Goal: Task Accomplishment & Management: Use online tool/utility

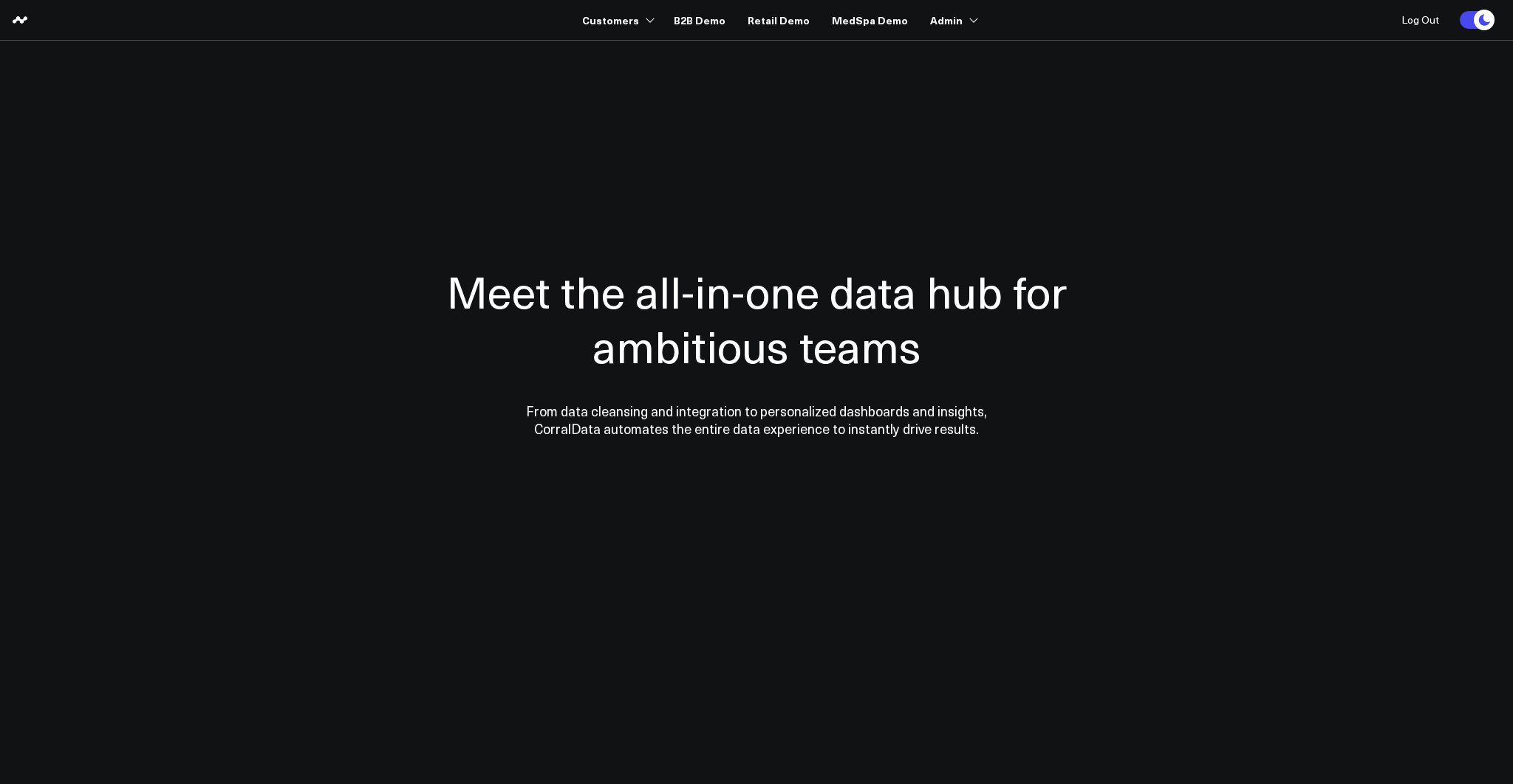
click at [678, 17] on link "B2B Demo" at bounding box center [699, 20] width 52 height 27
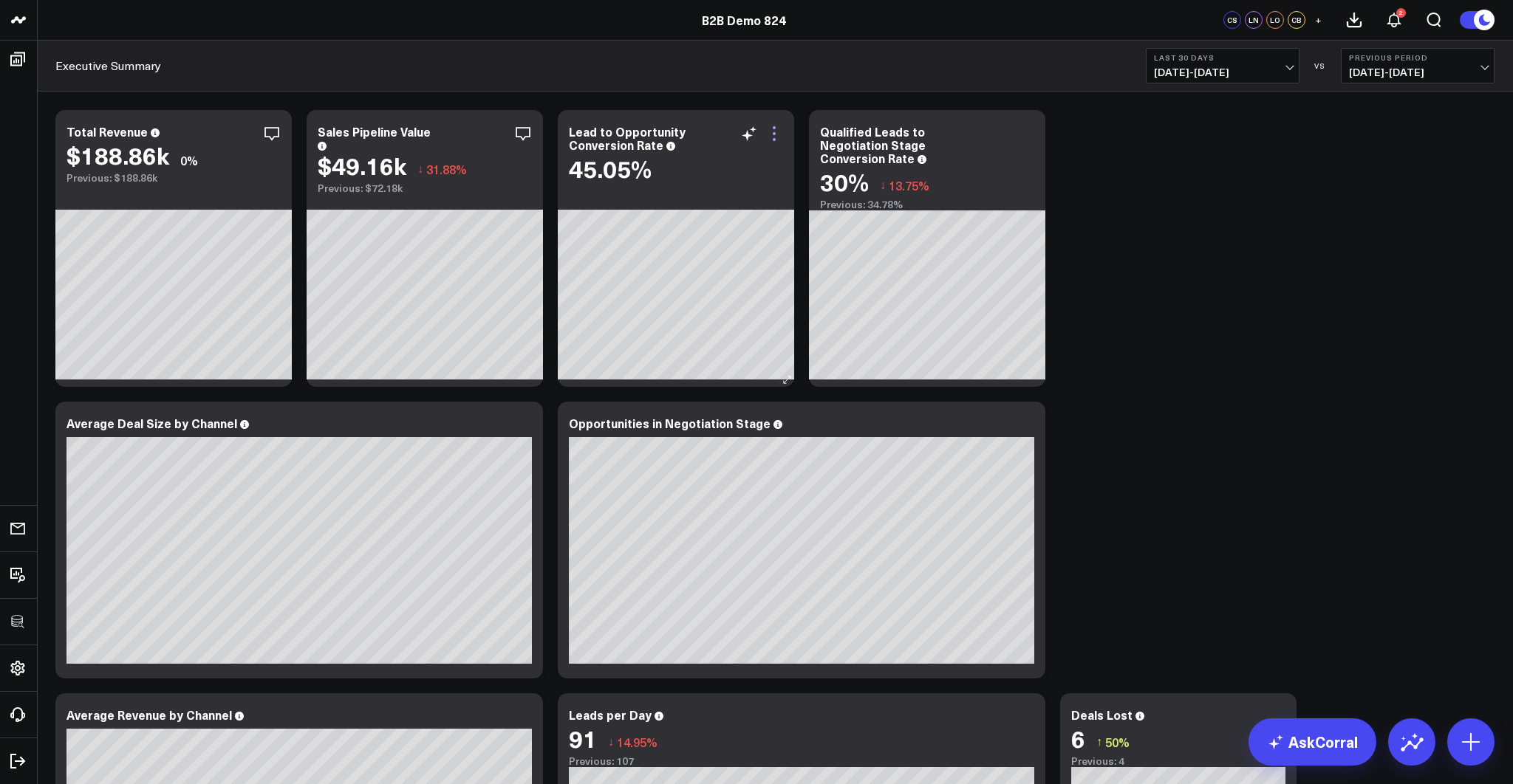
click at [770, 131] on icon at bounding box center [774, 134] width 18 height 18
drag, startPoint x: 1093, startPoint y: 460, endPoint x: 1069, endPoint y: 457, distance: 24.2
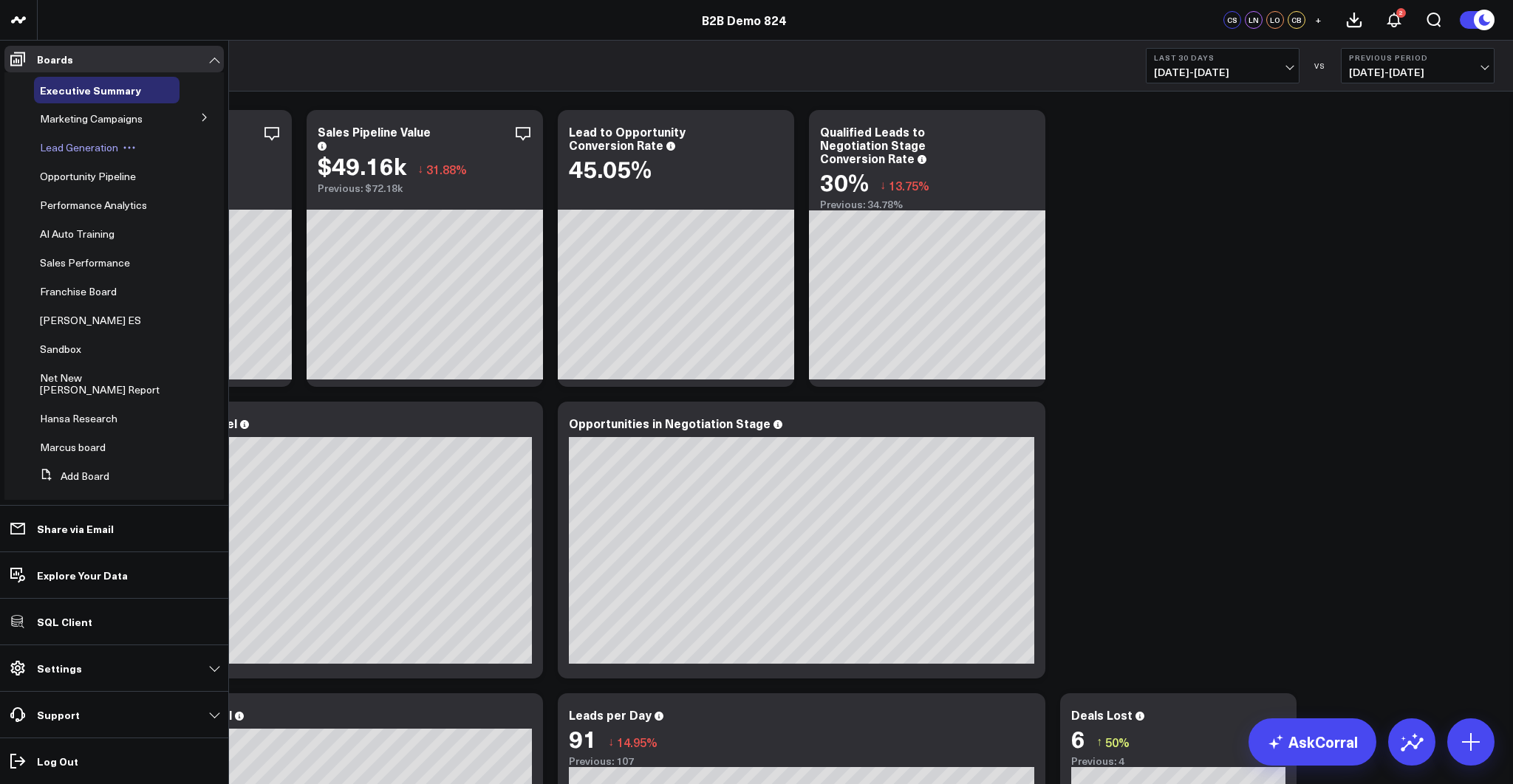
click at [57, 147] on span "Lead Generation" at bounding box center [78, 147] width 78 height 14
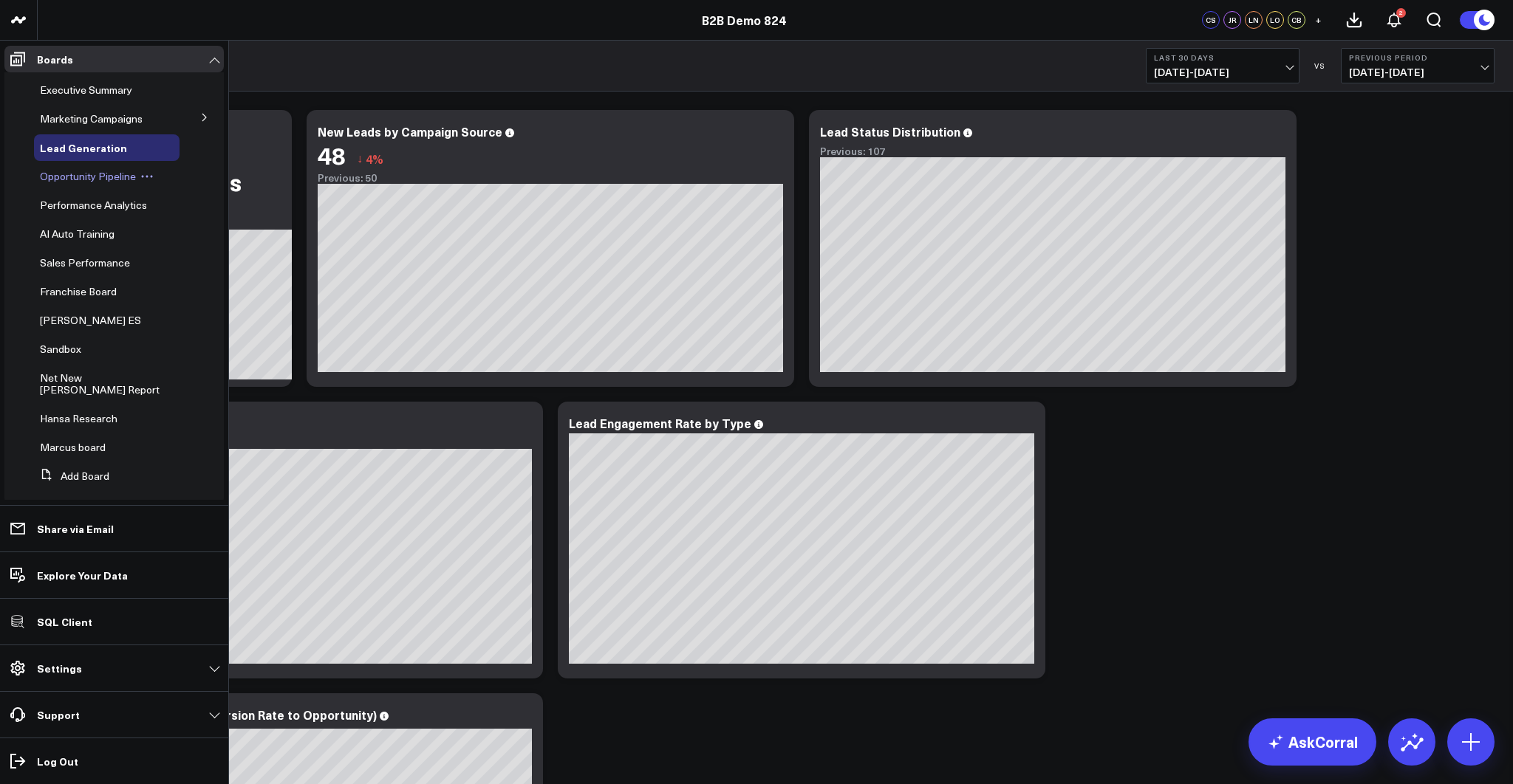
click at [72, 182] on span "Opportunity Pipeline" at bounding box center [87, 176] width 96 height 14
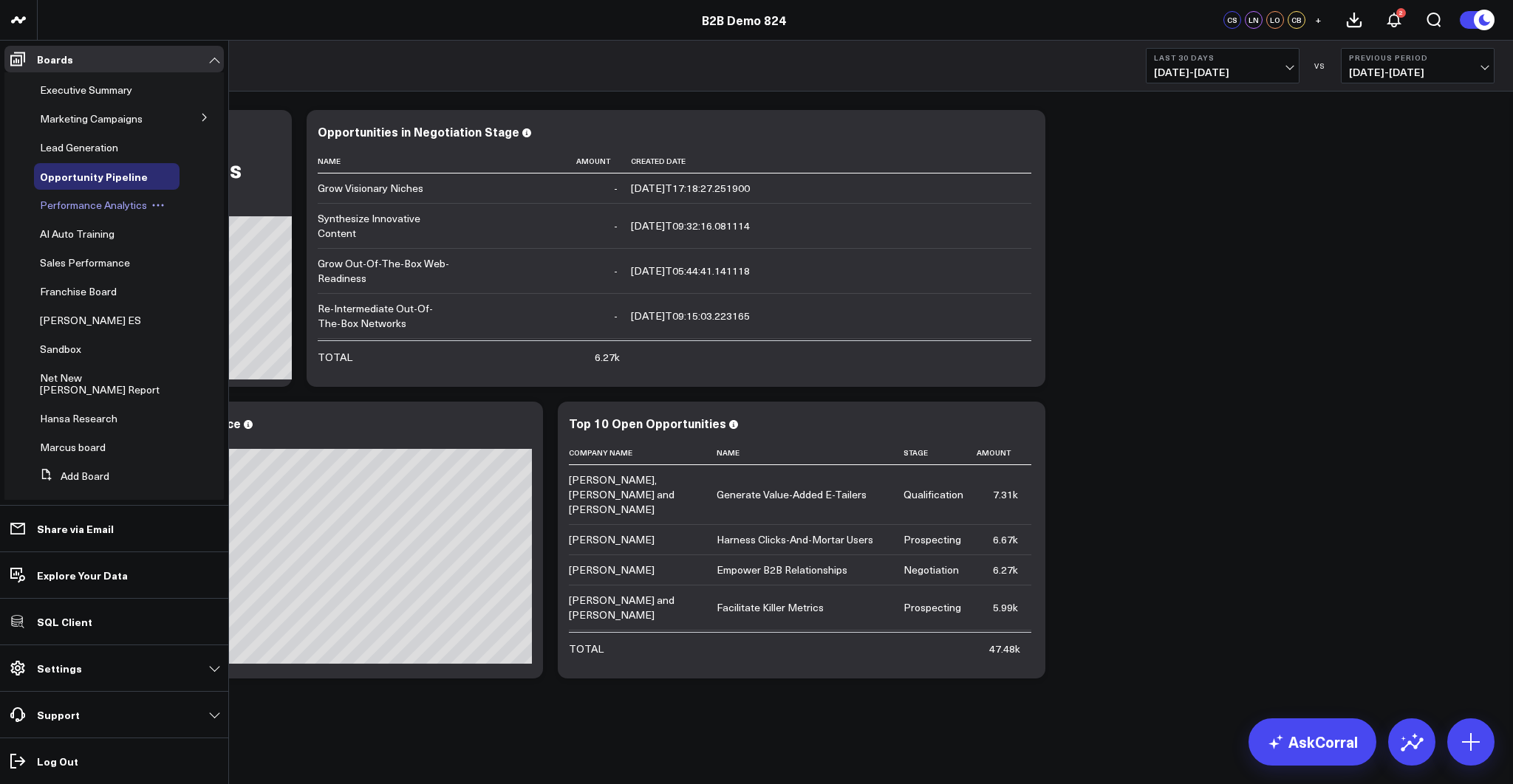
click at [79, 209] on span "Performance Analytics" at bounding box center [93, 204] width 107 height 14
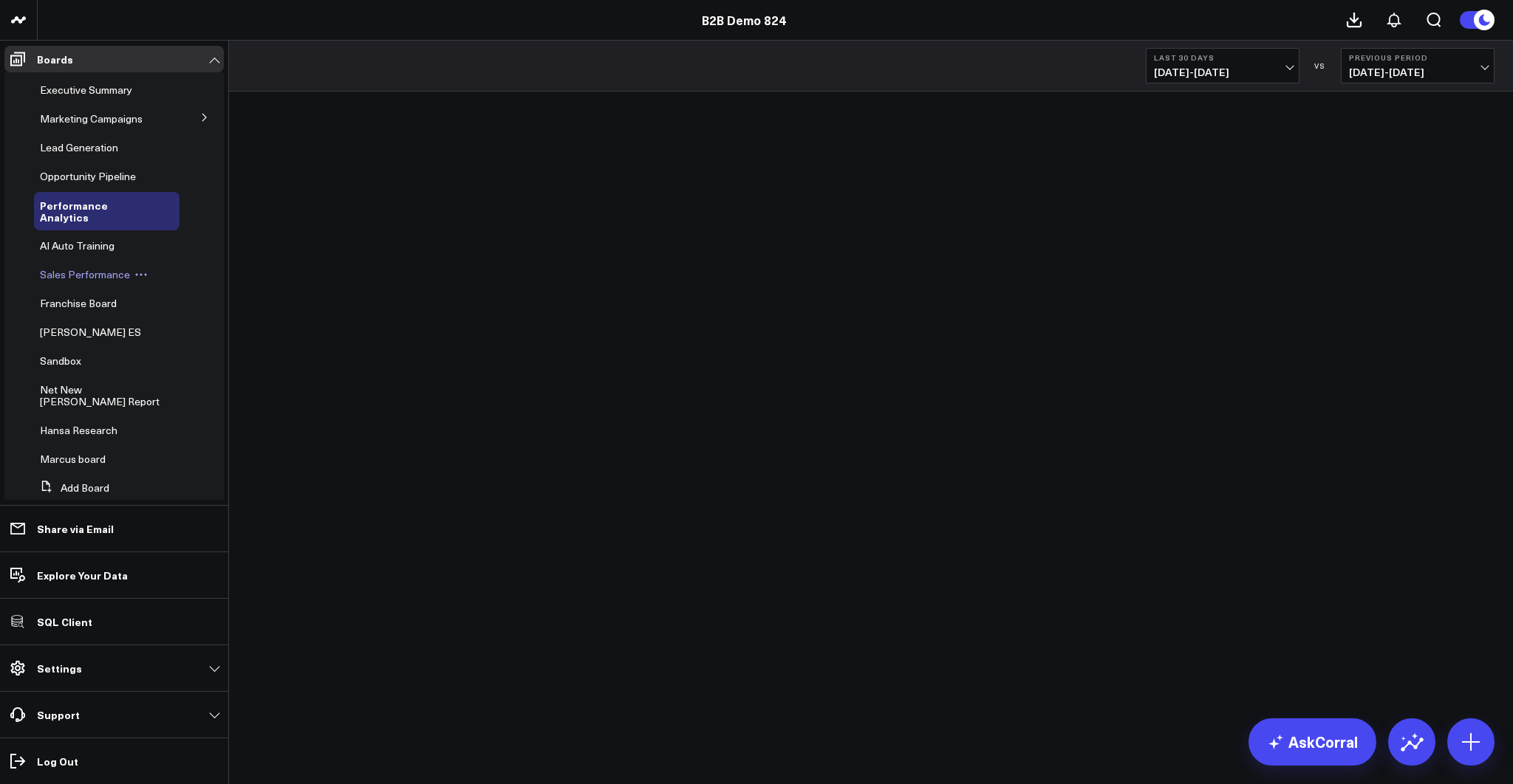
click at [70, 277] on span "Sales Performance" at bounding box center [84, 274] width 90 height 14
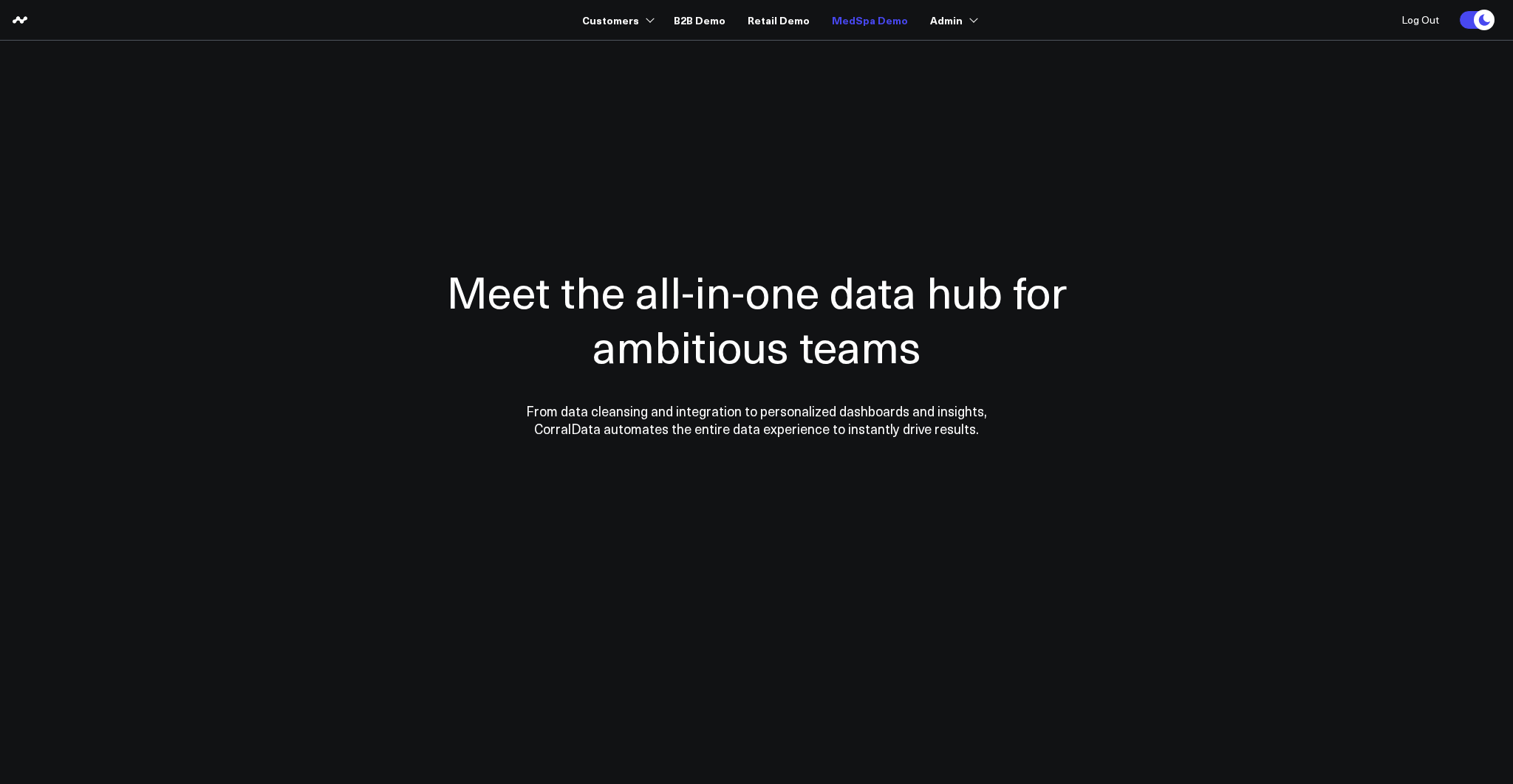
click at [874, 16] on link "MedSpa Demo" at bounding box center [870, 20] width 76 height 27
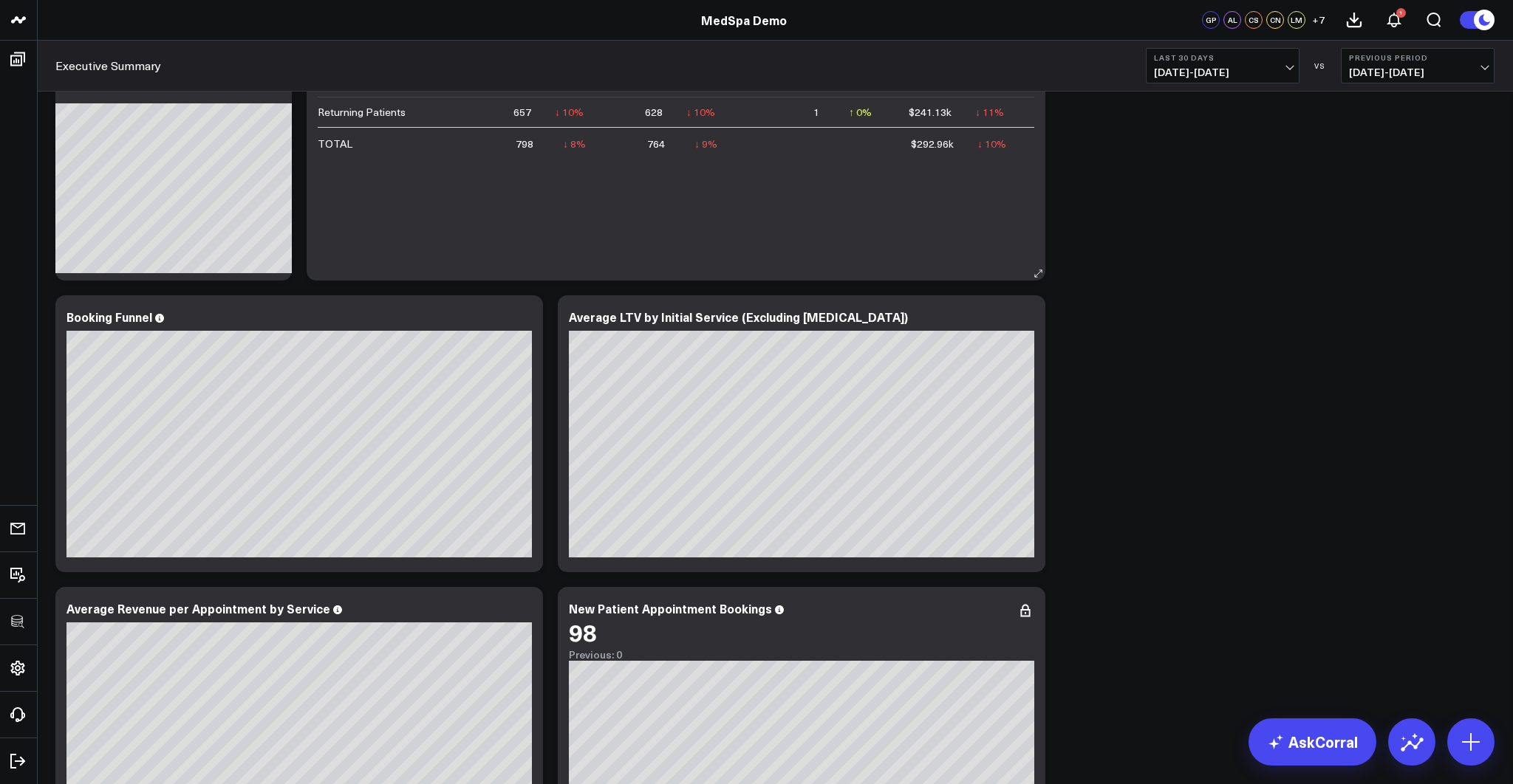
scroll to position [160, 0]
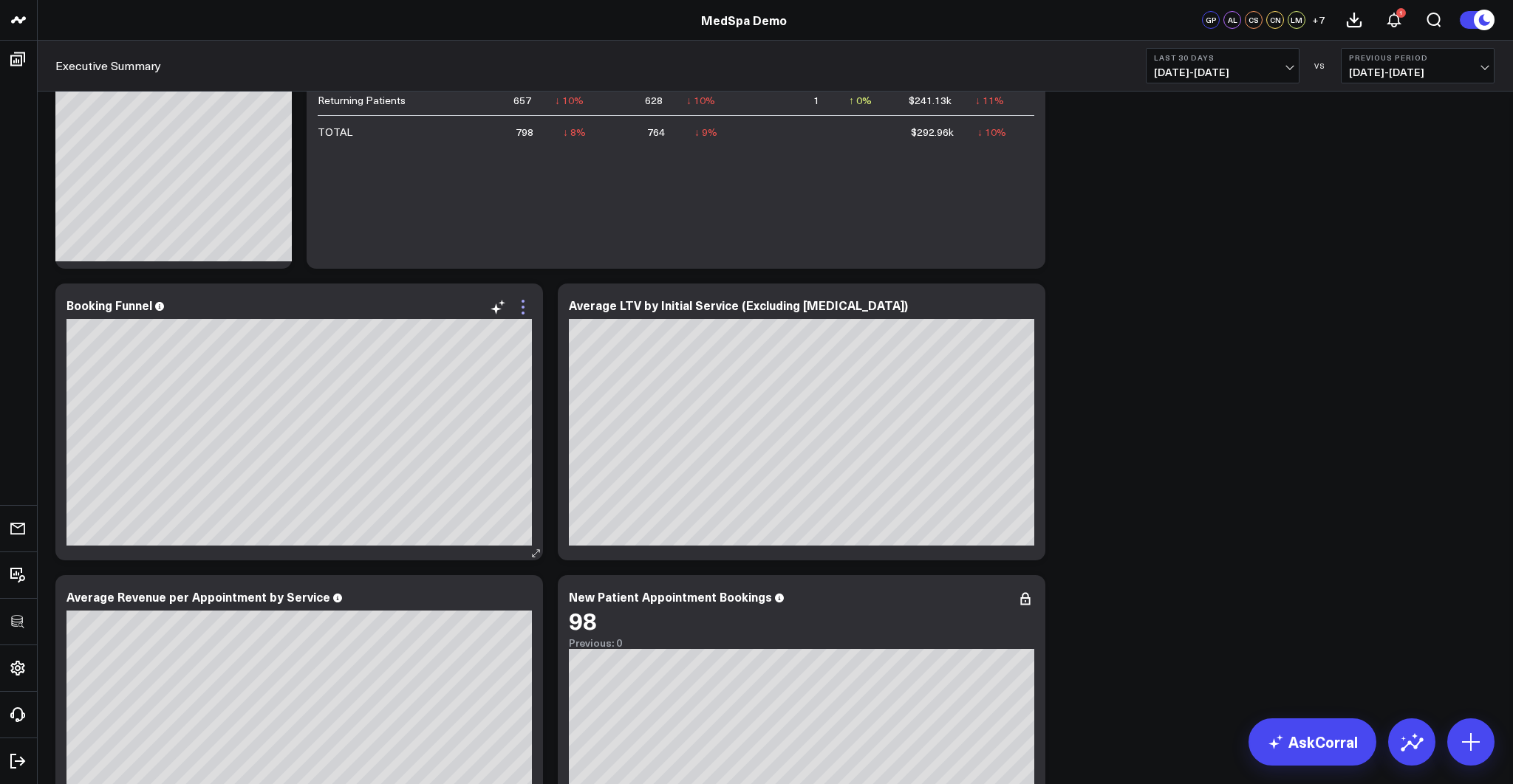
click at [528, 310] on icon at bounding box center [523, 307] width 18 height 18
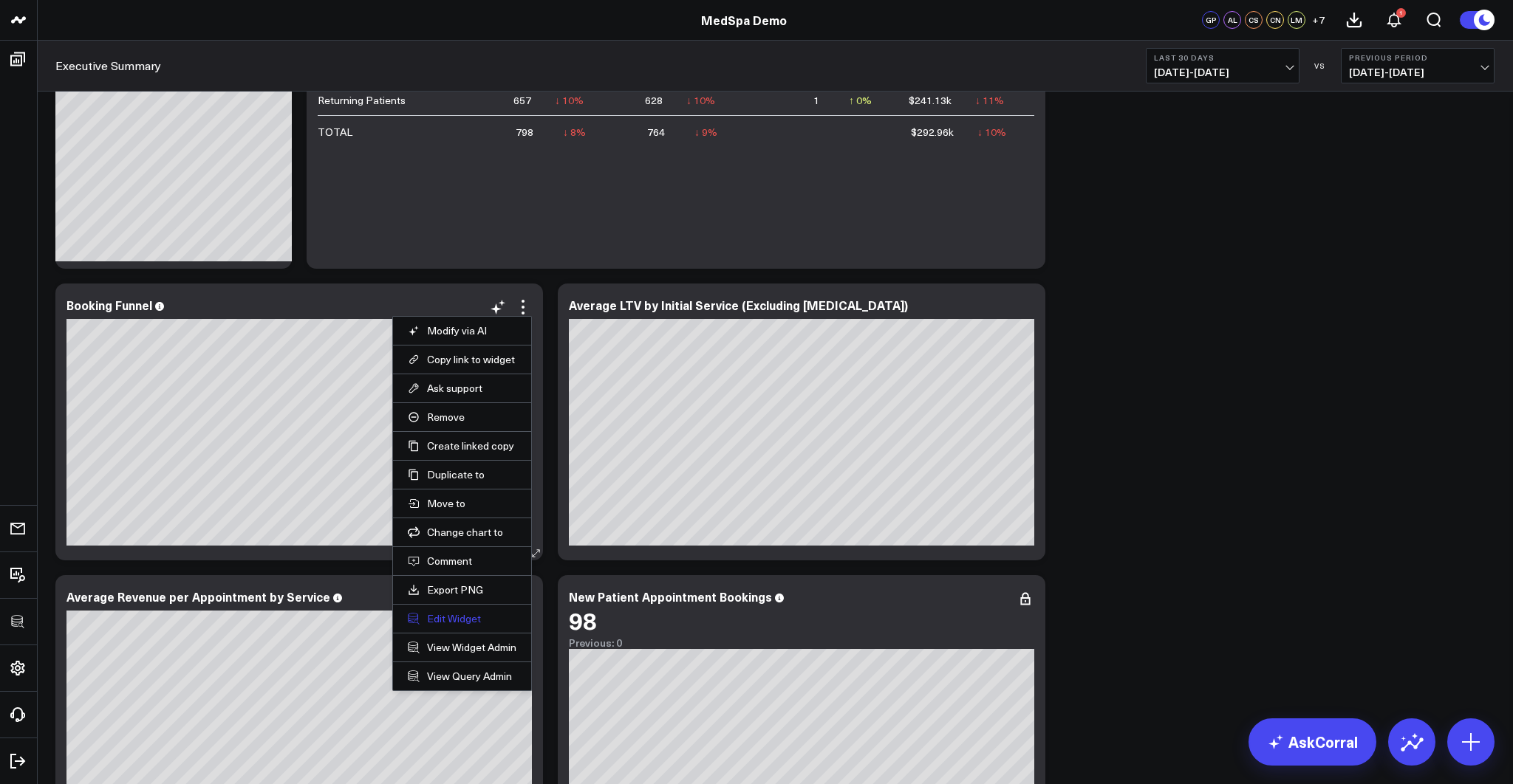
click at [455, 618] on button "Edit Widget" at bounding box center [461, 618] width 108 height 13
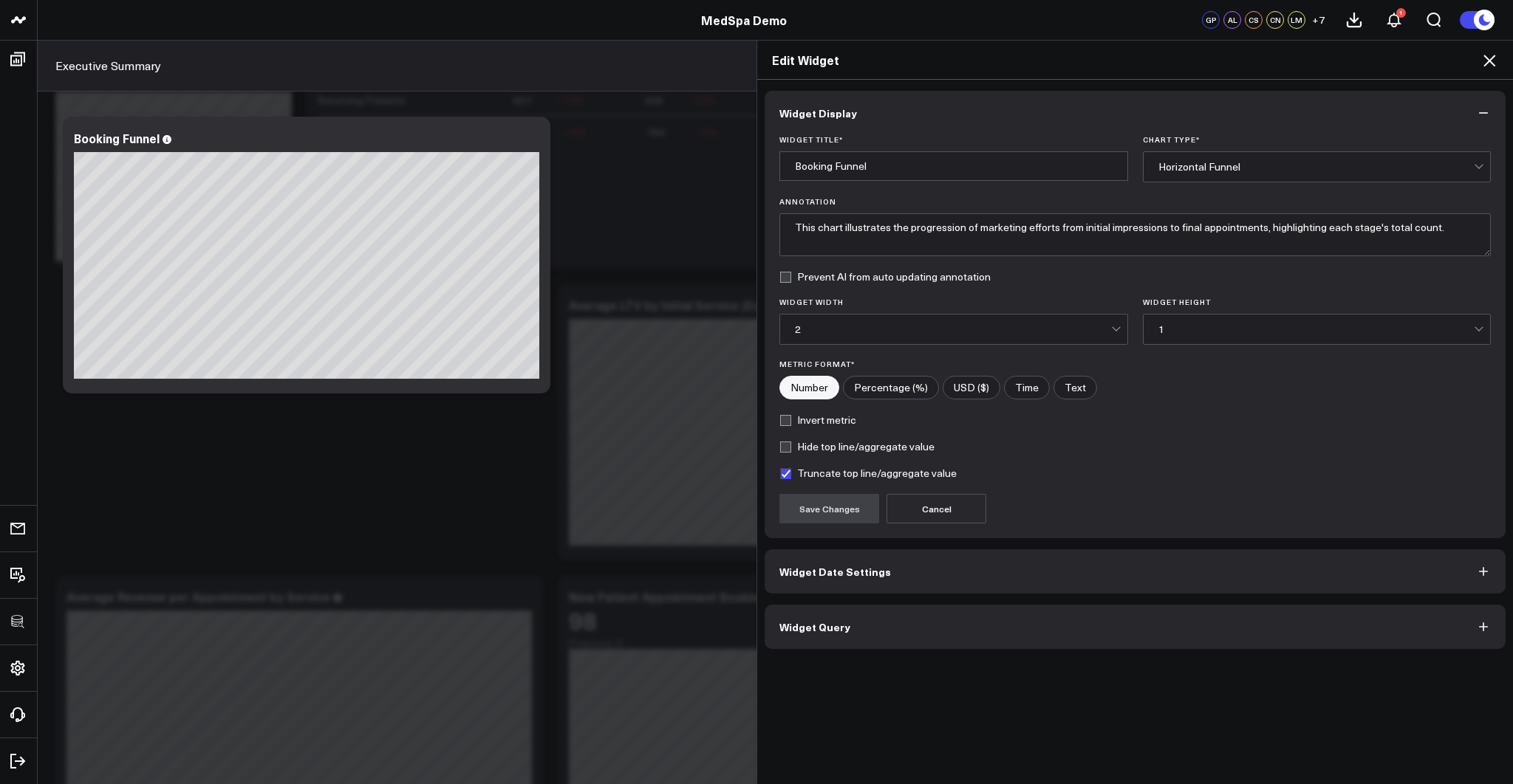
click at [888, 634] on button "Widget Query" at bounding box center [1135, 626] width 740 height 44
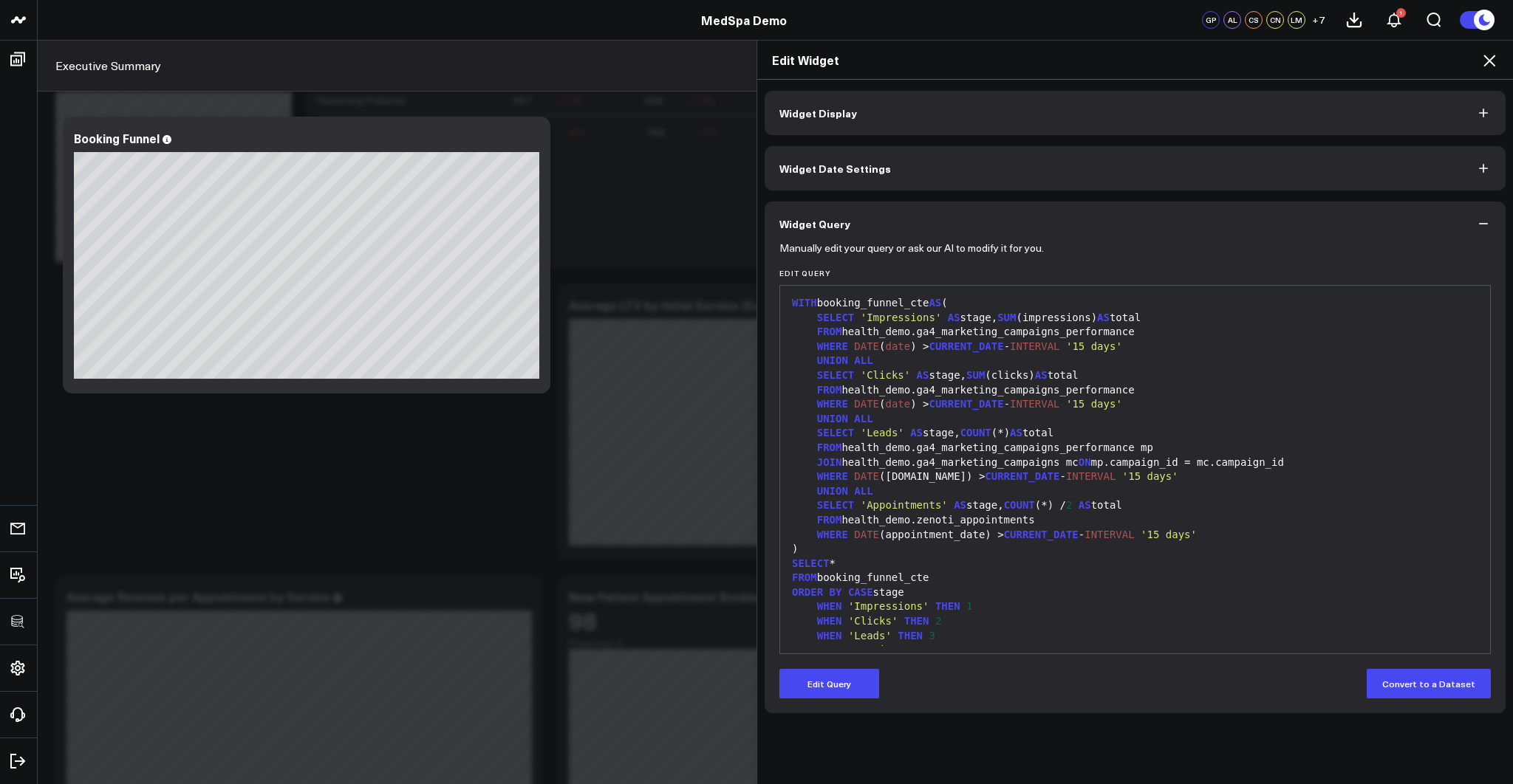
click at [1491, 57] on icon at bounding box center [1489, 60] width 18 height 18
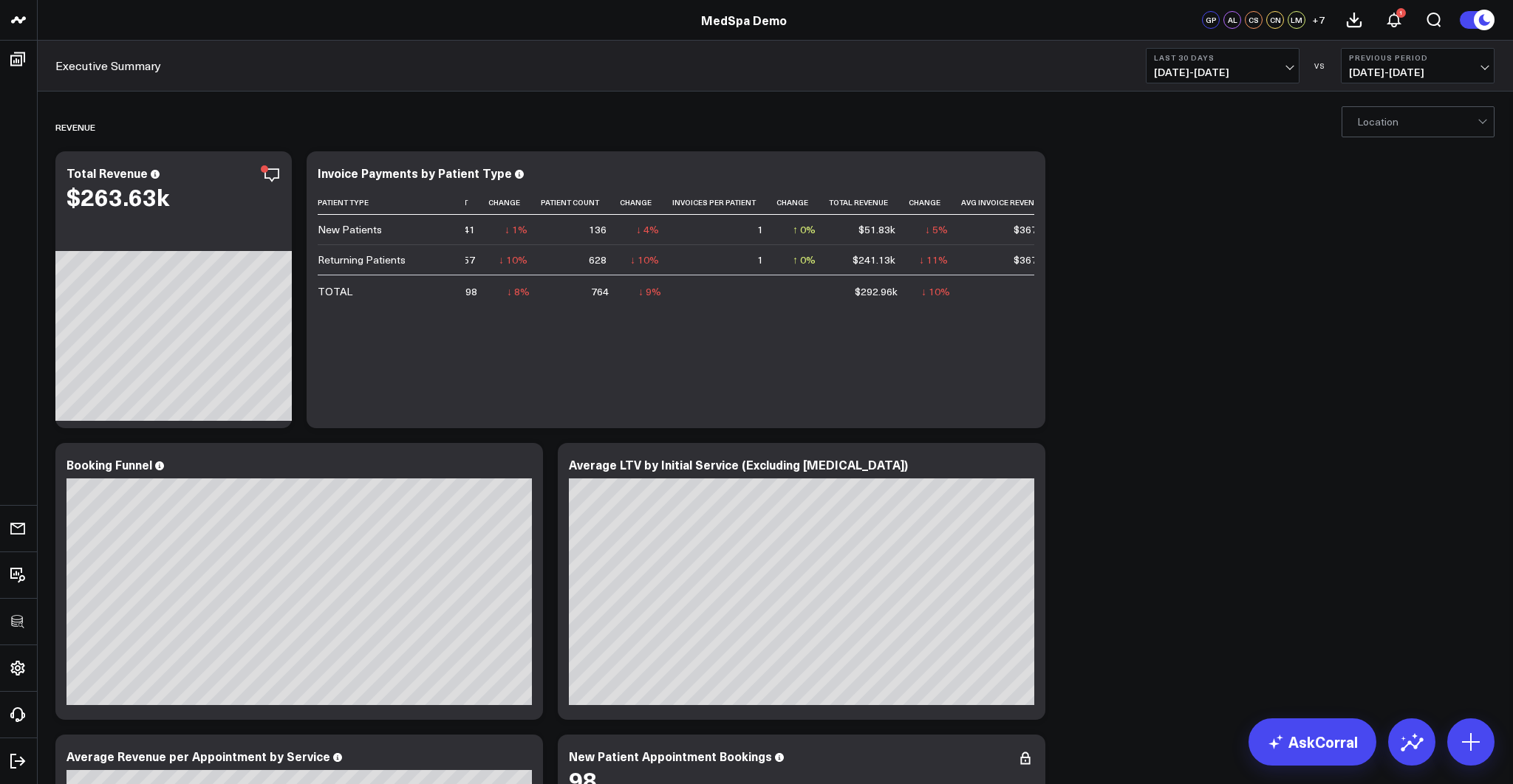
scroll to position [0, 62]
click at [1024, 176] on icon at bounding box center [1026, 175] width 18 height 18
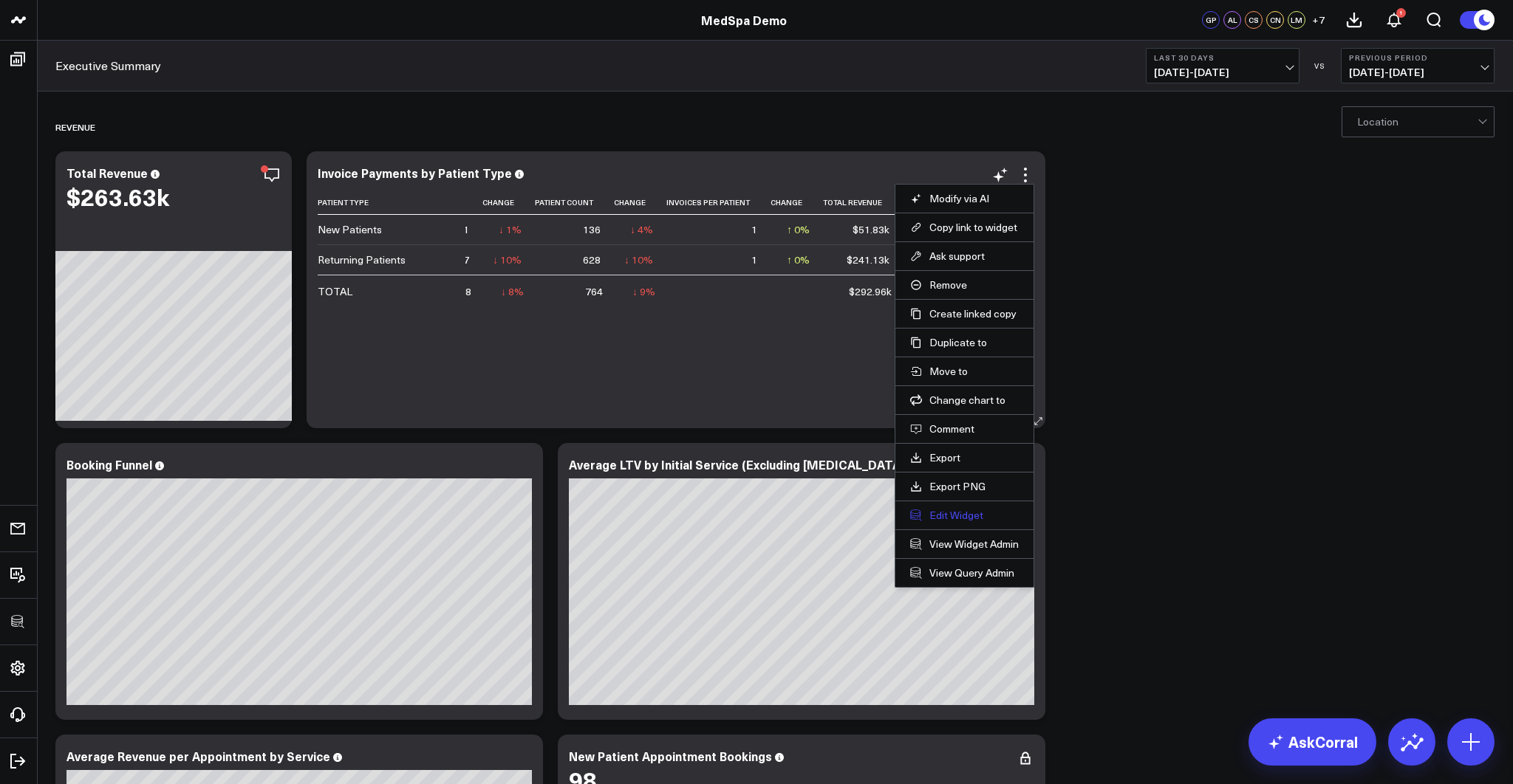
click at [946, 515] on button "Edit Widget" at bounding box center [964, 515] width 108 height 13
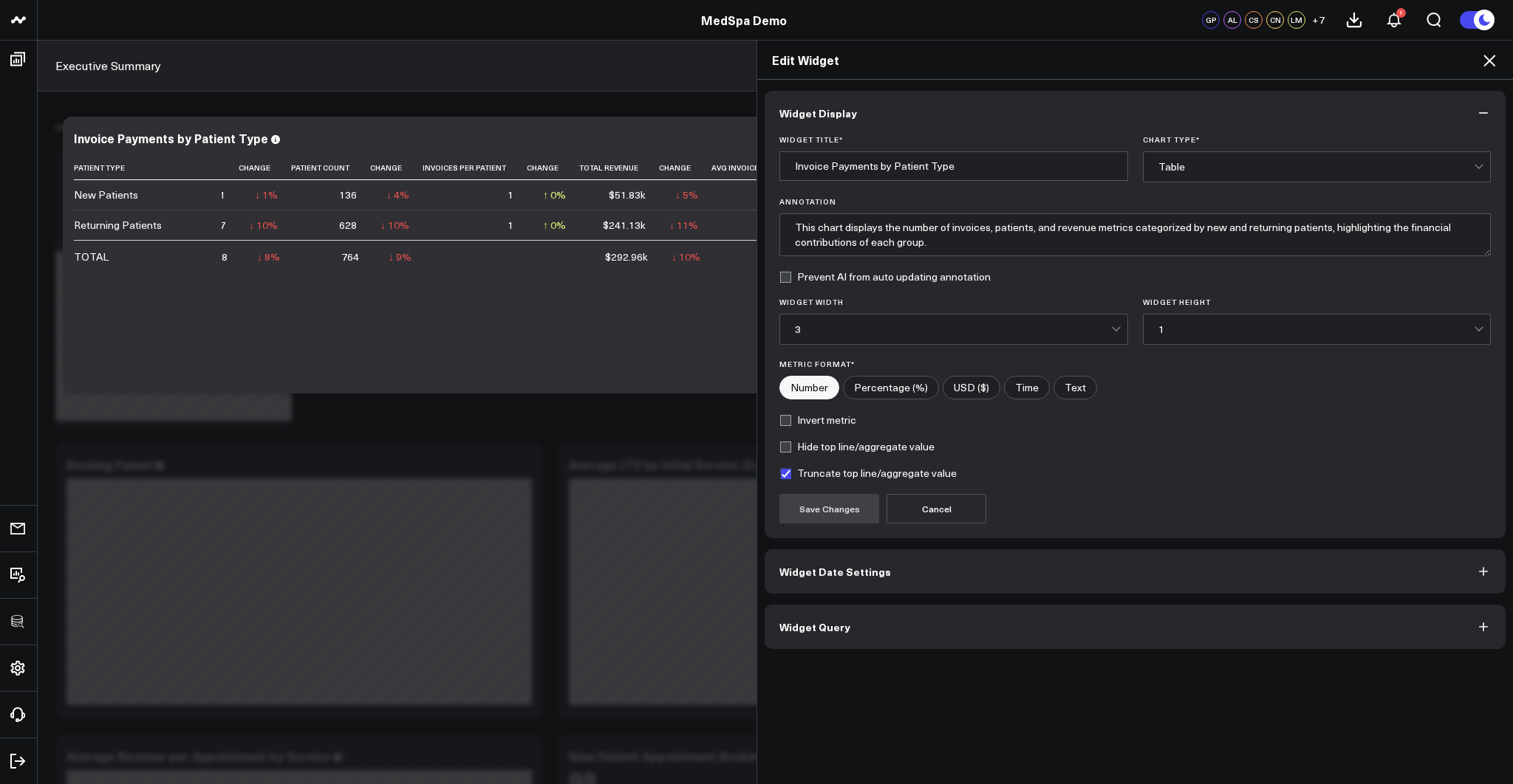
click at [858, 626] on button "Widget Query" at bounding box center [1135, 626] width 740 height 44
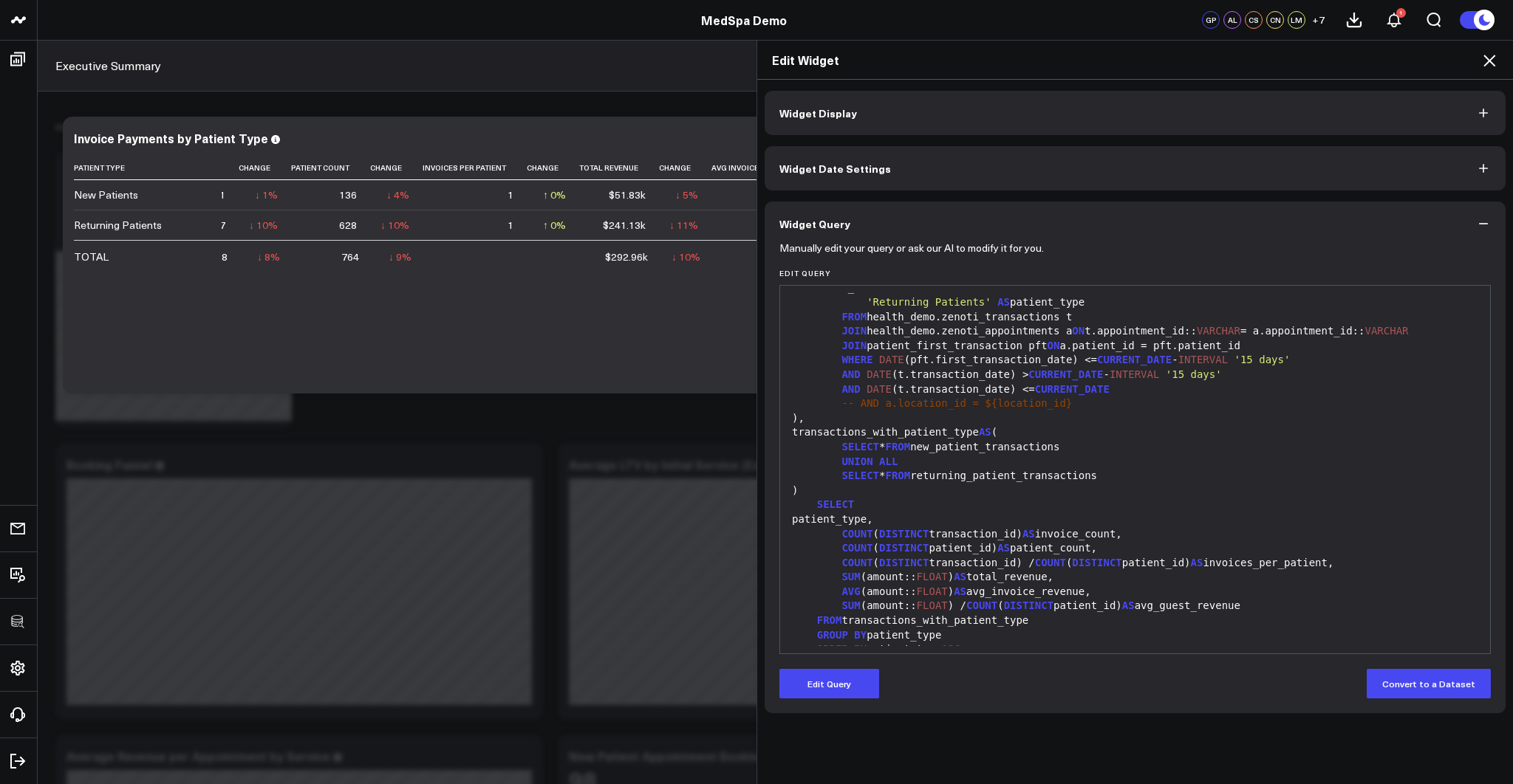
scroll to position [477, 0]
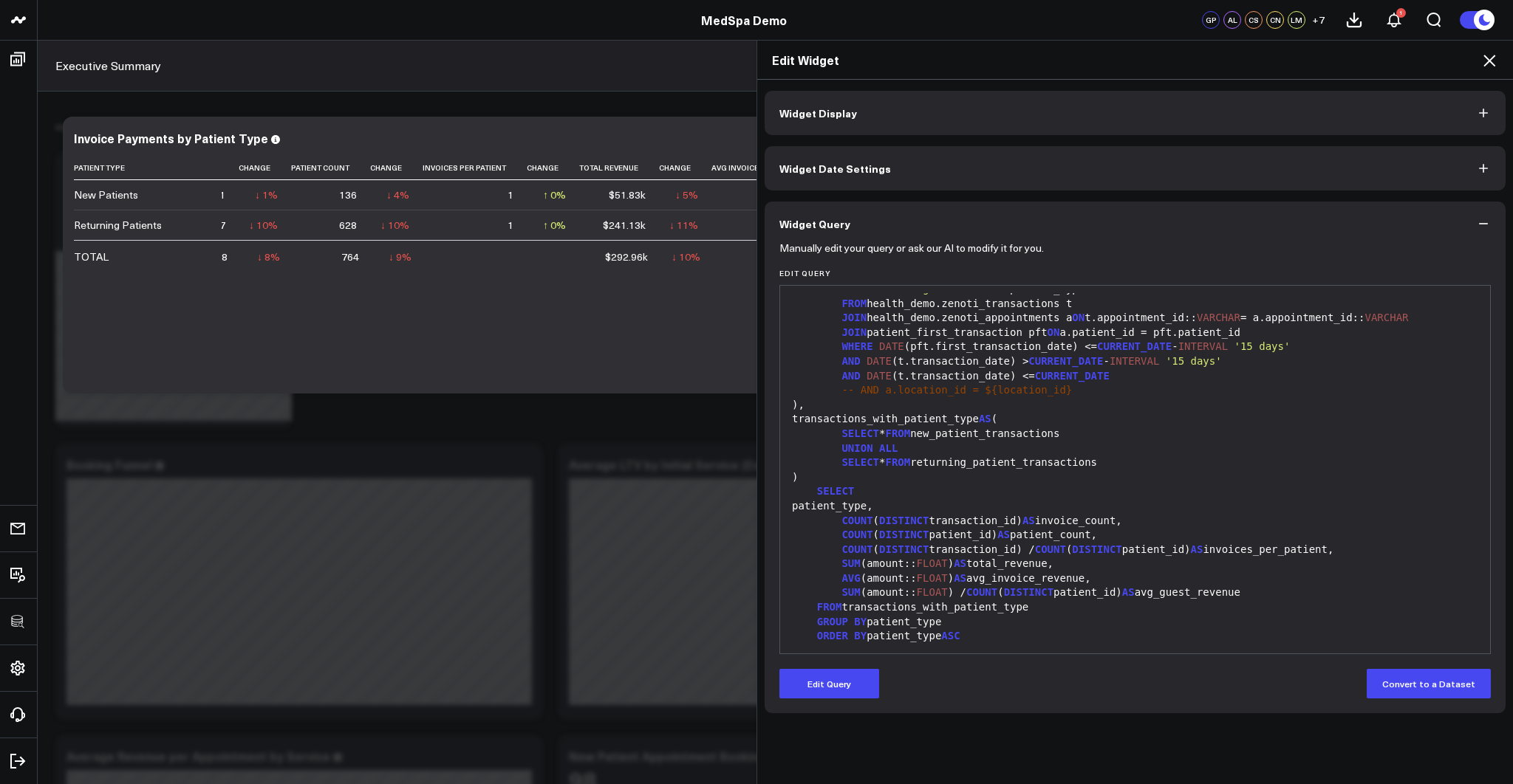
click at [1489, 58] on icon at bounding box center [1489, 60] width 18 height 18
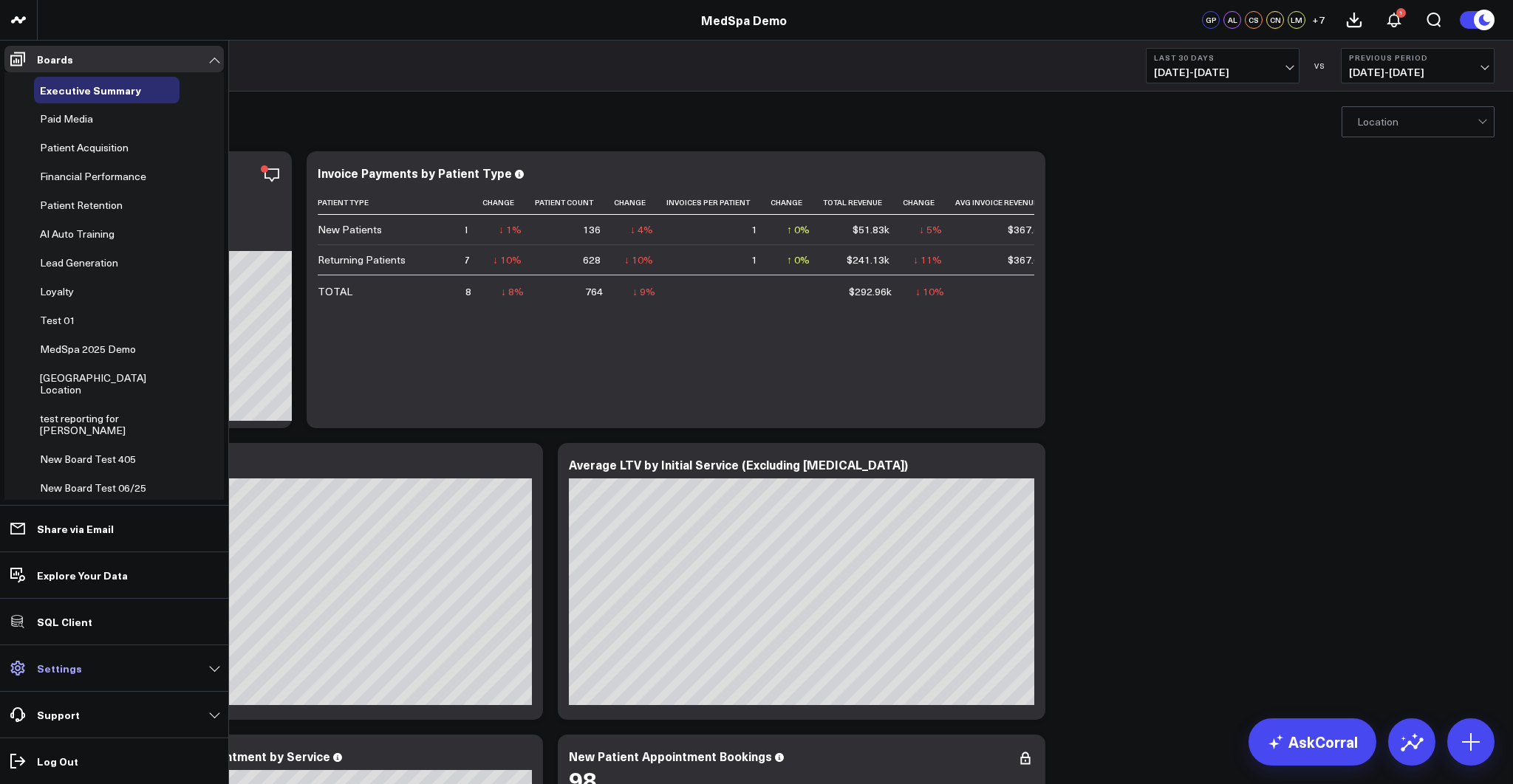
click at [63, 677] on link "Settings" at bounding box center [114, 668] width 219 height 27
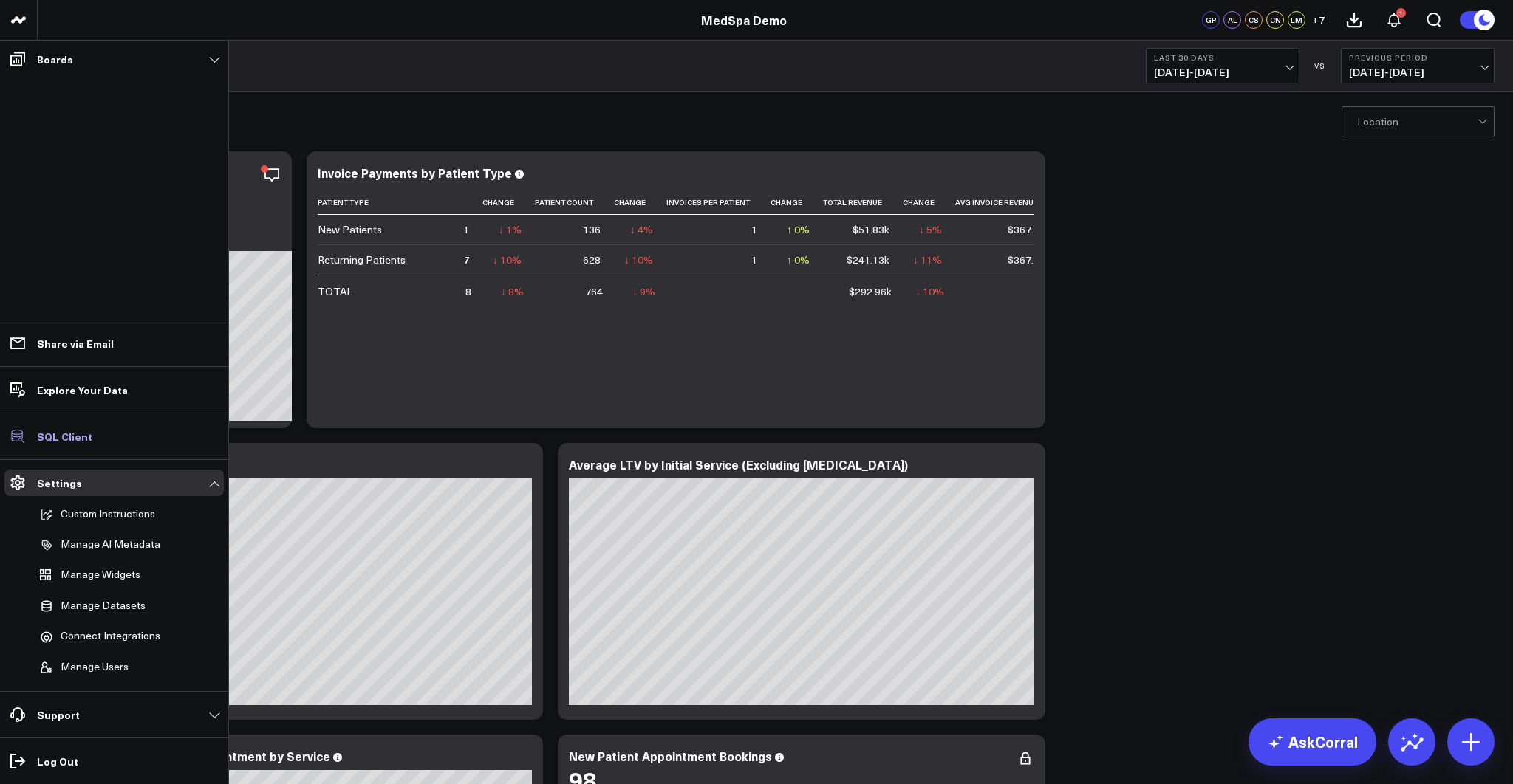
click at [82, 439] on p "SQL Client" at bounding box center [64, 436] width 55 height 12
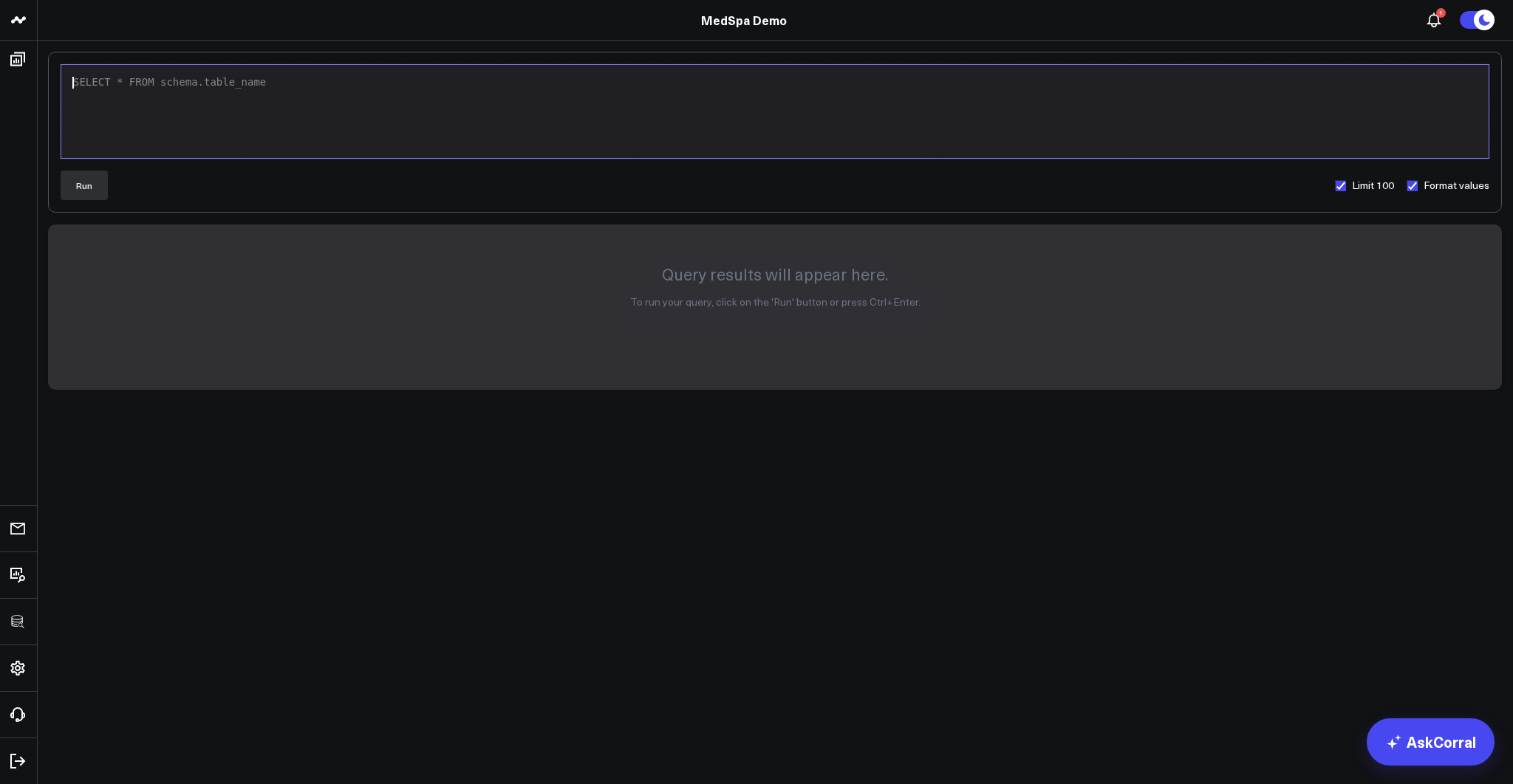
click at [184, 118] on div "SELECT * FROM schema.table_name" at bounding box center [775, 111] width 1412 height 78
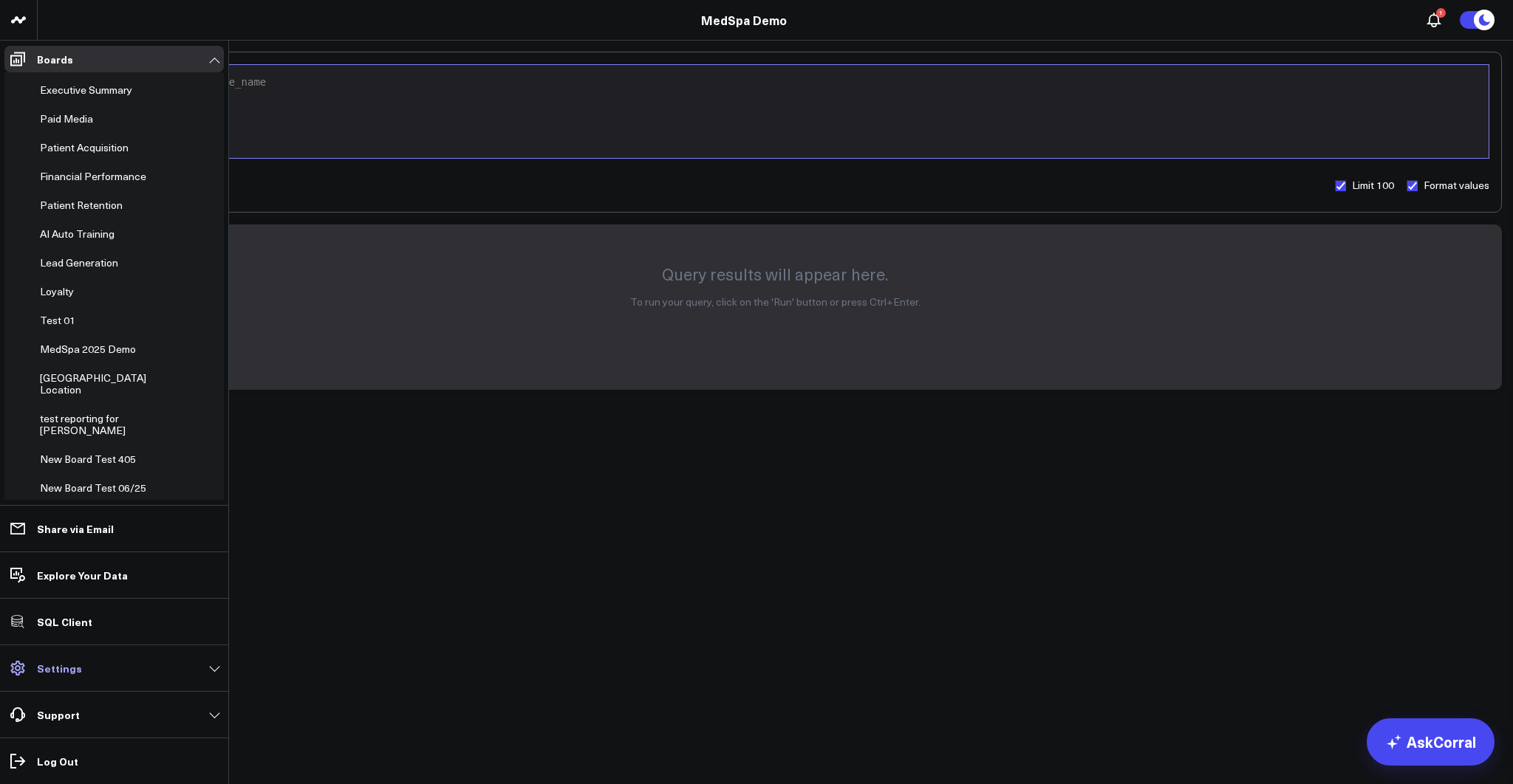
click at [56, 669] on p "Settings" at bounding box center [59, 668] width 45 height 12
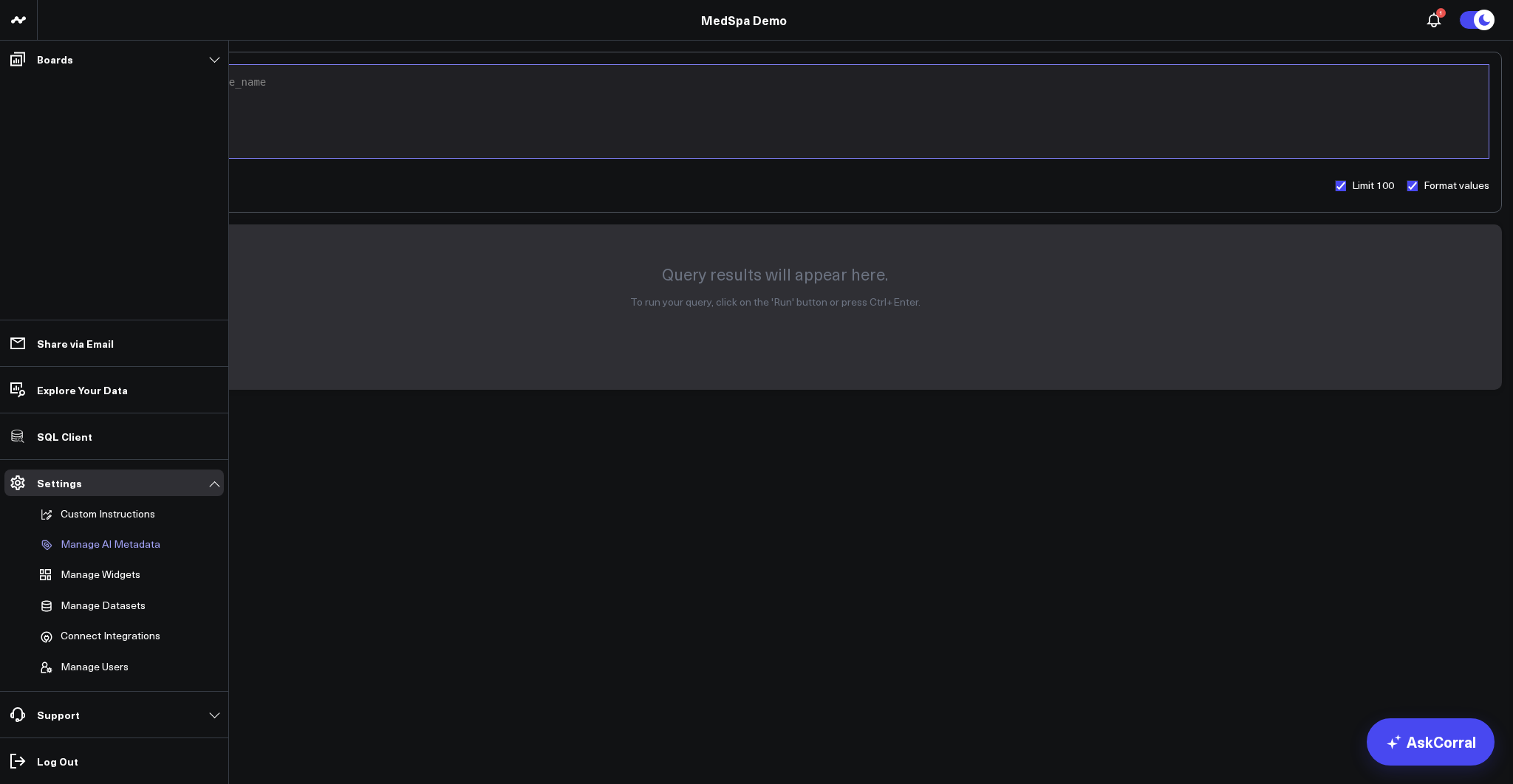
click at [121, 543] on p "Manage AI Metadata" at bounding box center [110, 545] width 100 height 13
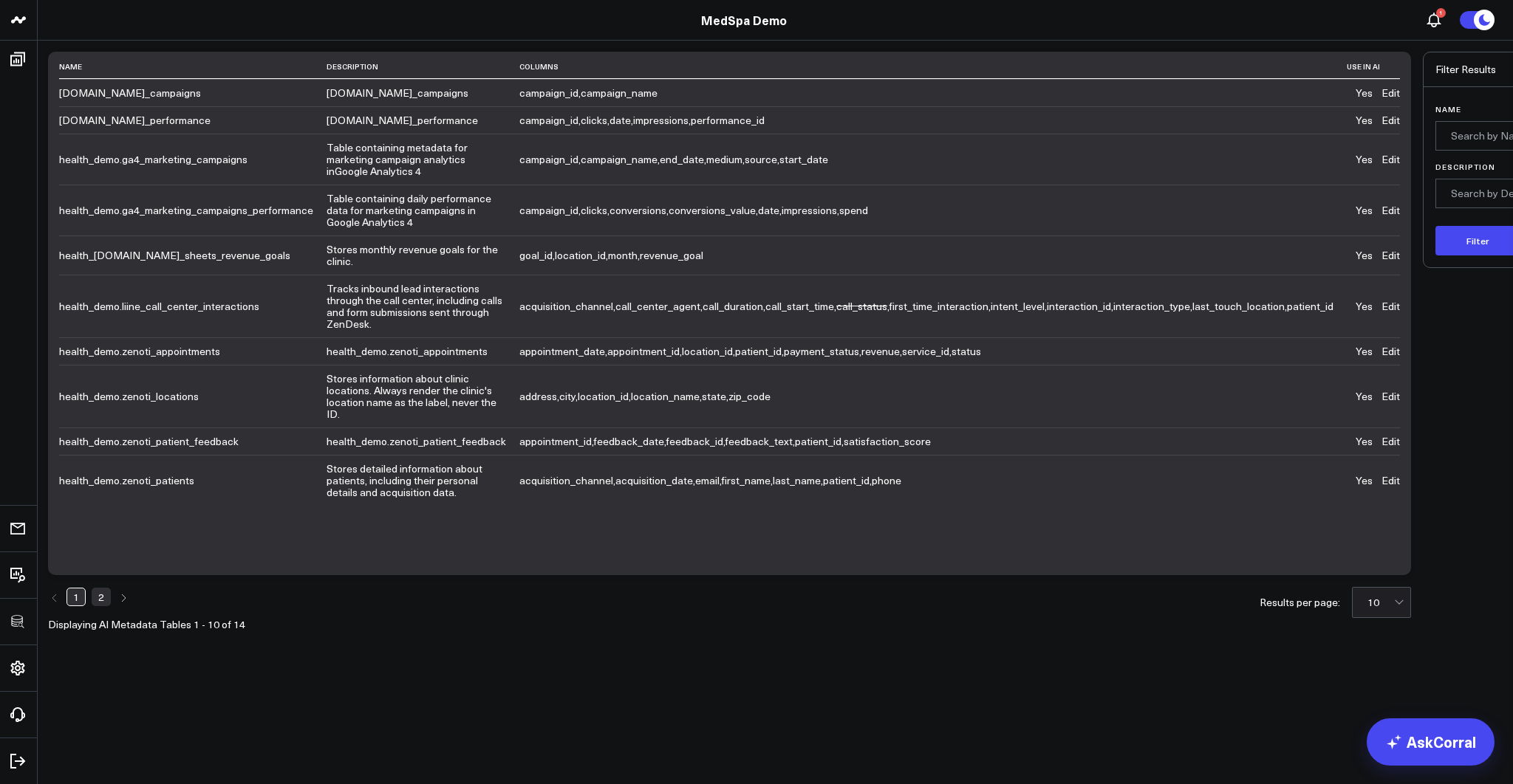
click at [1352, 587] on div "10" at bounding box center [1381, 603] width 59 height 31
click at [1353, 649] on div "25" at bounding box center [1381, 664] width 57 height 31
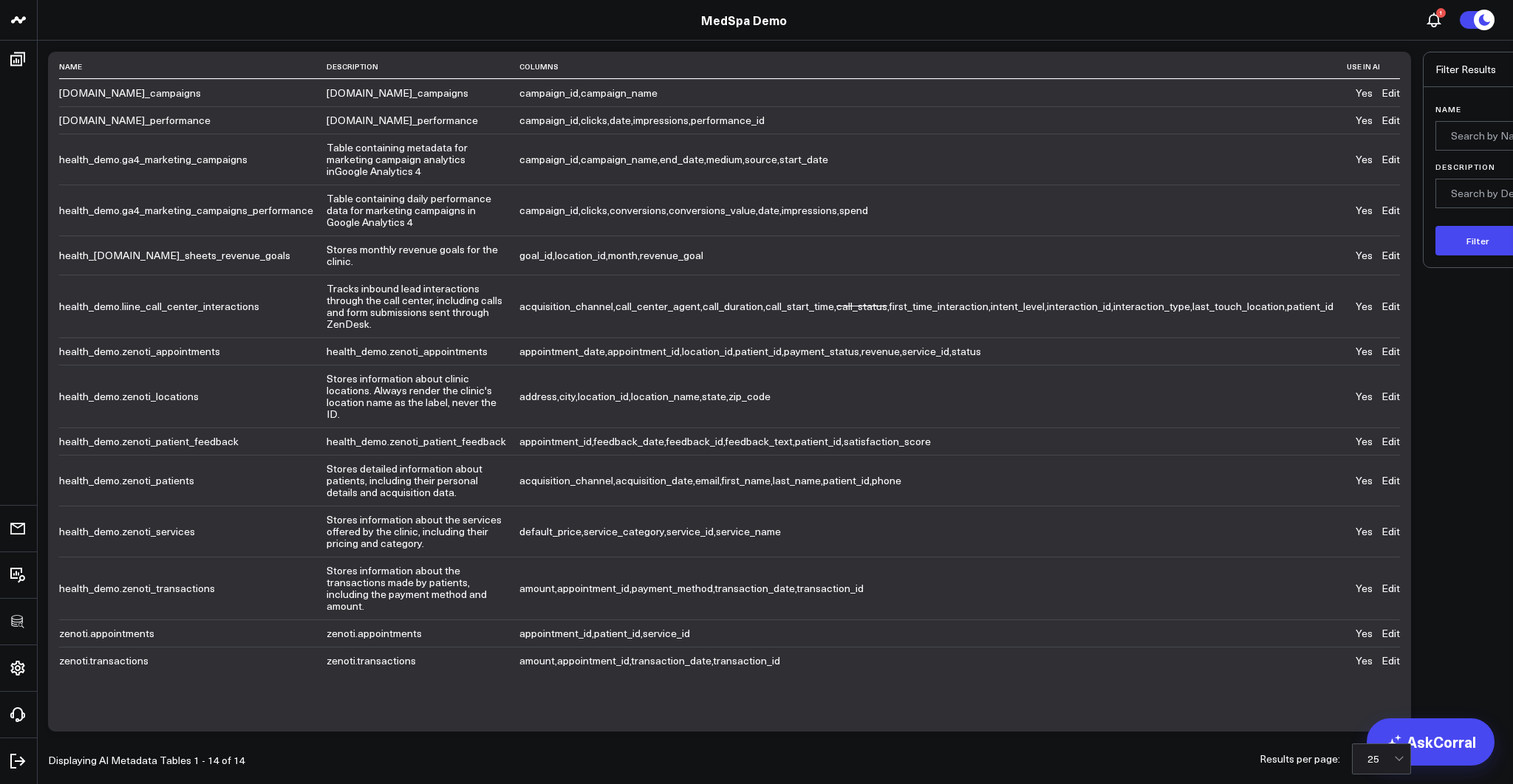
click at [1381, 434] on link "Edit" at bounding box center [1390, 441] width 19 height 14
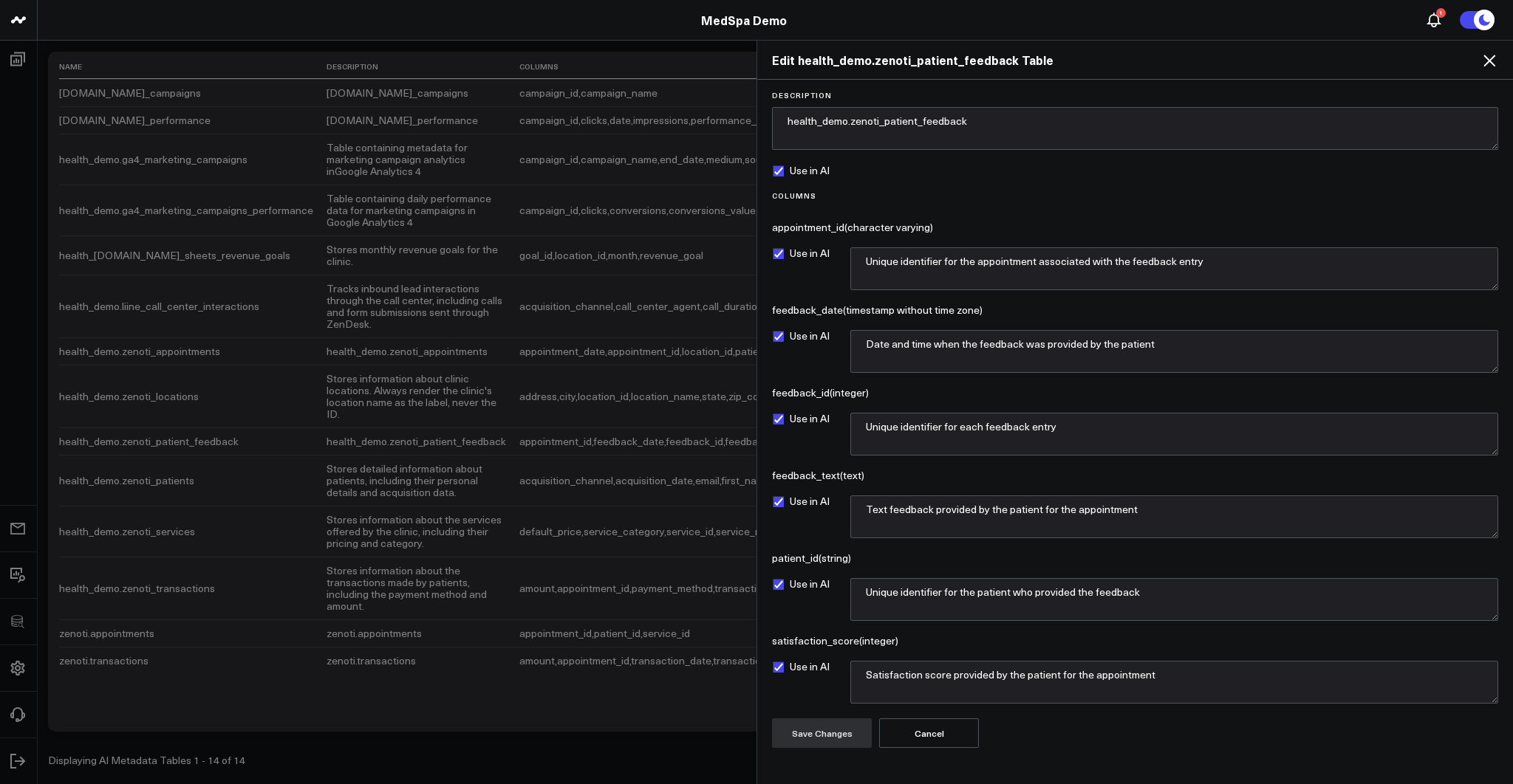
click at [1492, 59] on icon at bounding box center [1489, 60] width 18 height 18
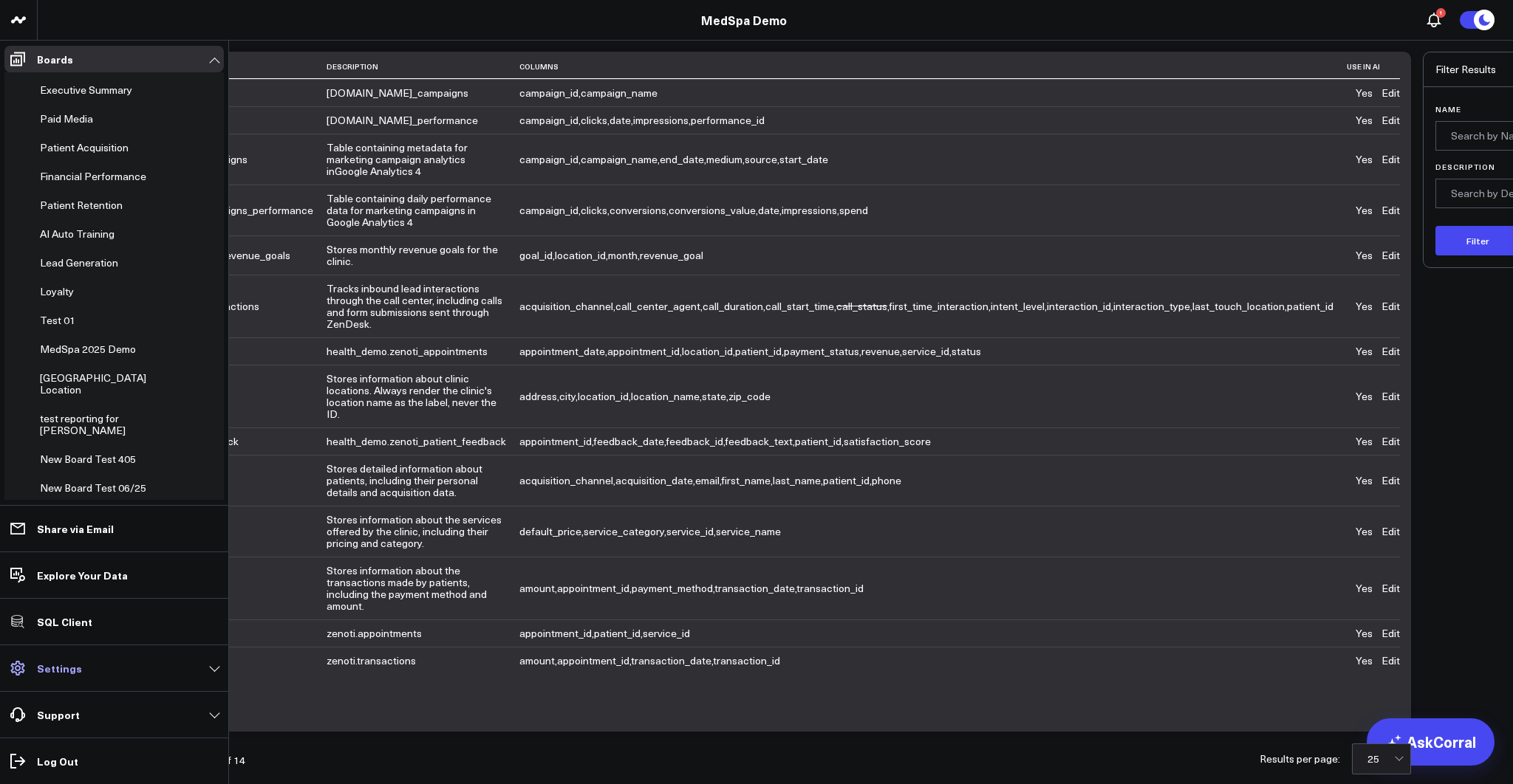
click at [77, 668] on p "Settings" at bounding box center [59, 668] width 45 height 12
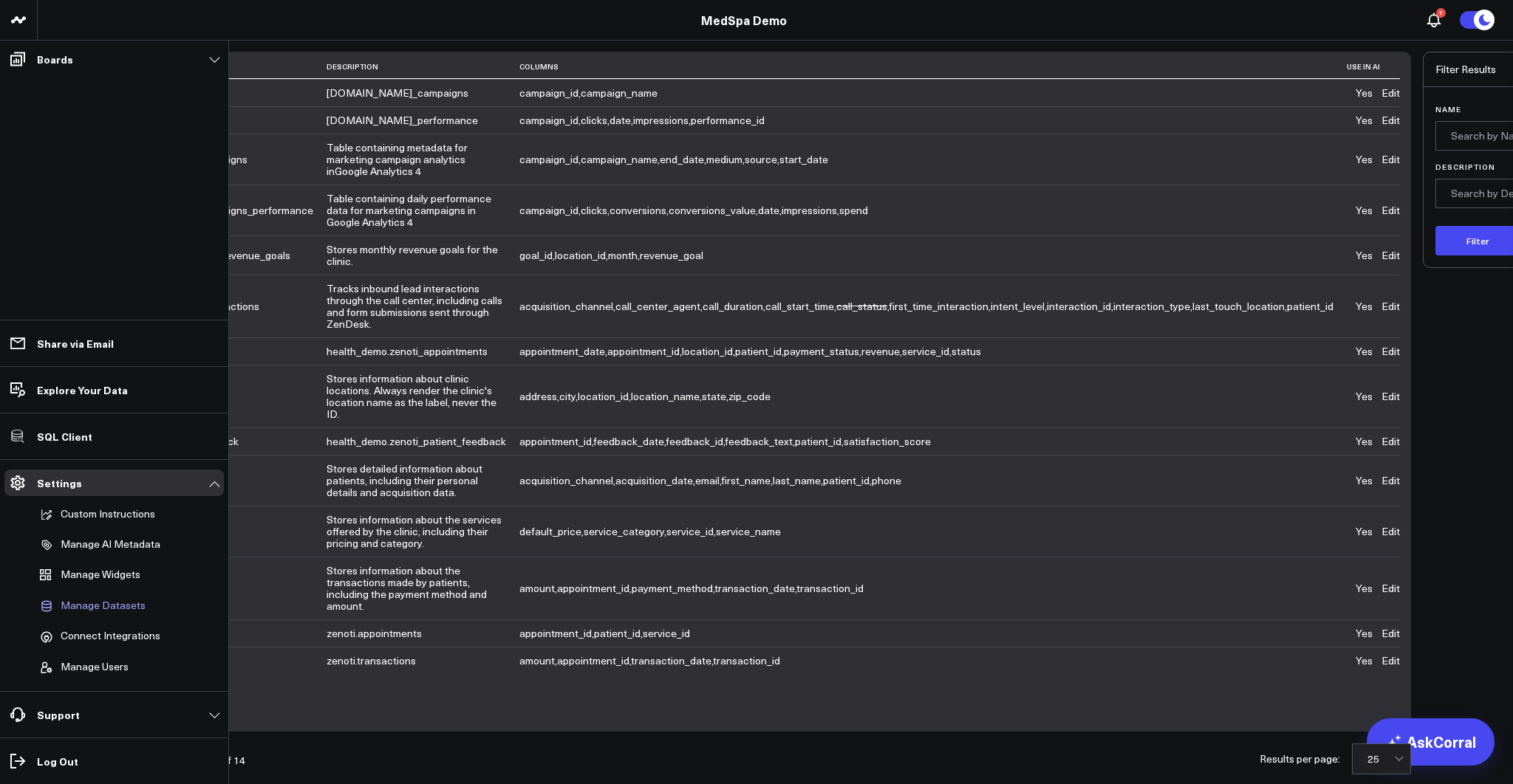
click at [104, 604] on span "Manage Datasets" at bounding box center [103, 606] width 85 height 13
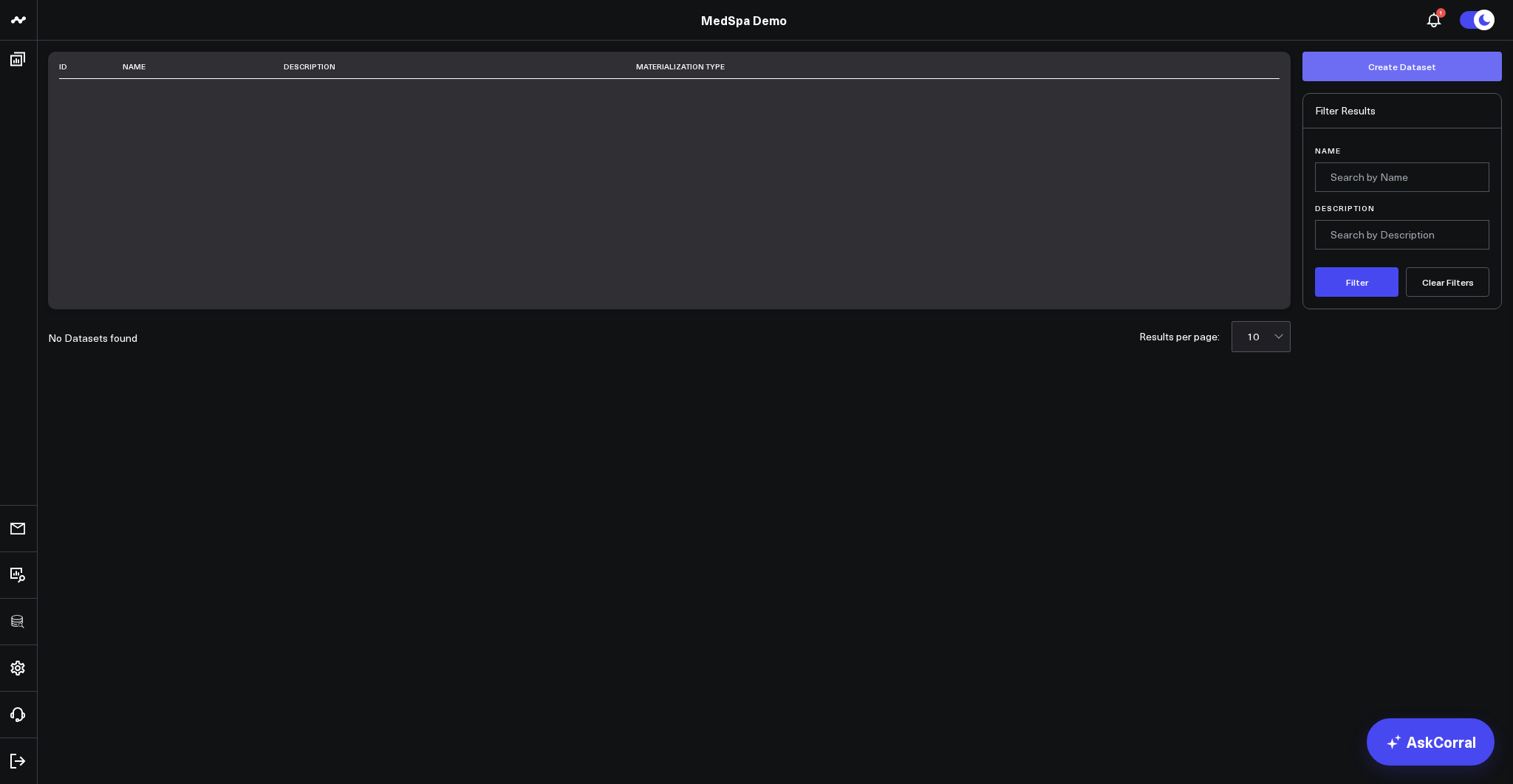
click at [1414, 76] on button "Create Dataset" at bounding box center [1401, 66] width 199 height 30
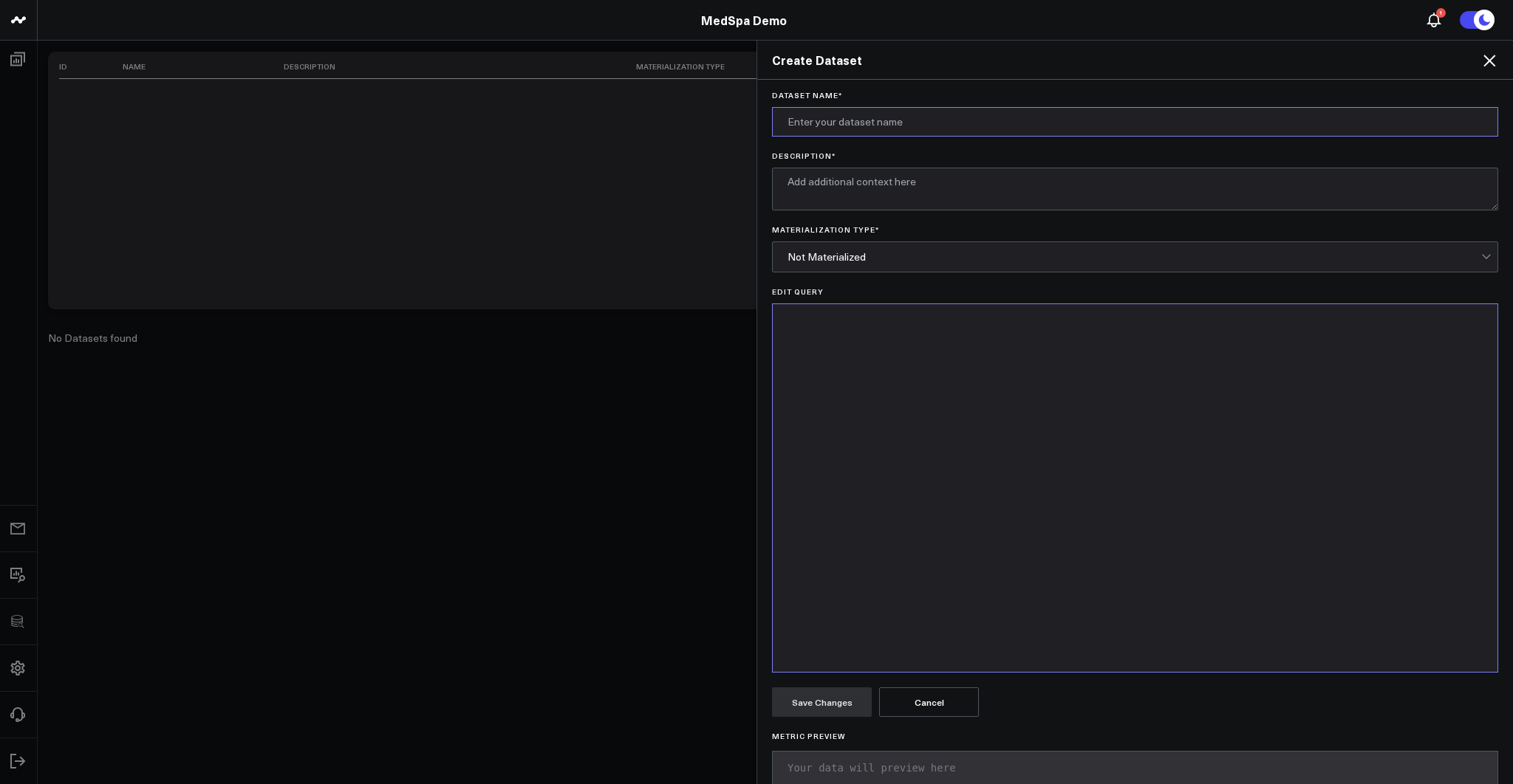
click at [923, 127] on input "Dataset Name *" at bounding box center [1135, 122] width 726 height 30
click at [1017, 84] on div "Dataset Name * Description * Materialization Type * Not Materialized Edit Query…" at bounding box center [1135, 432] width 755 height 705
click at [896, 260] on div "Not Materialized" at bounding box center [1134, 257] width 693 height 12
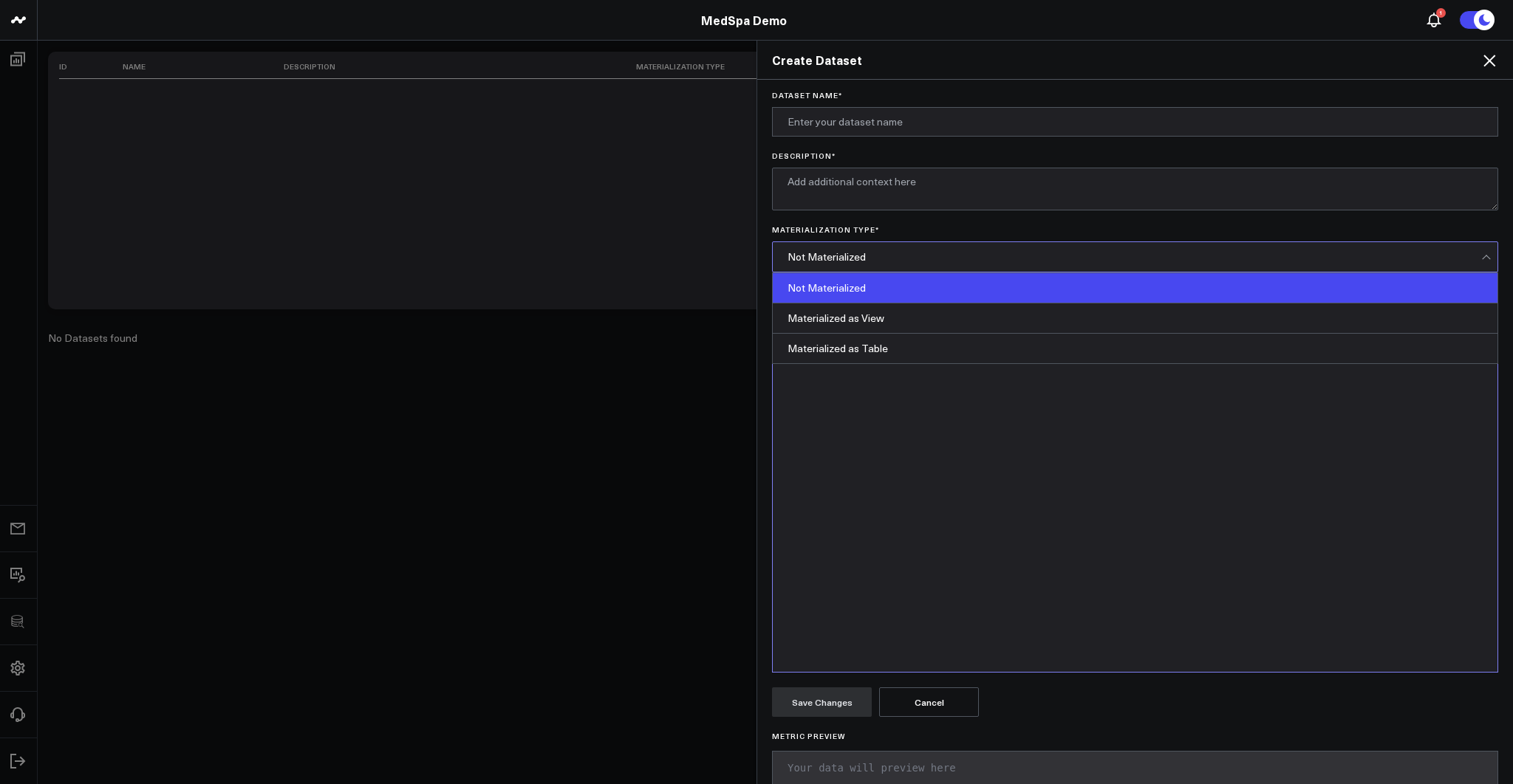
click at [246, 336] on div "Create Dataset Dataset Name * Description * Materialization Type * Materialized…" at bounding box center [756, 411] width 1513 height 744
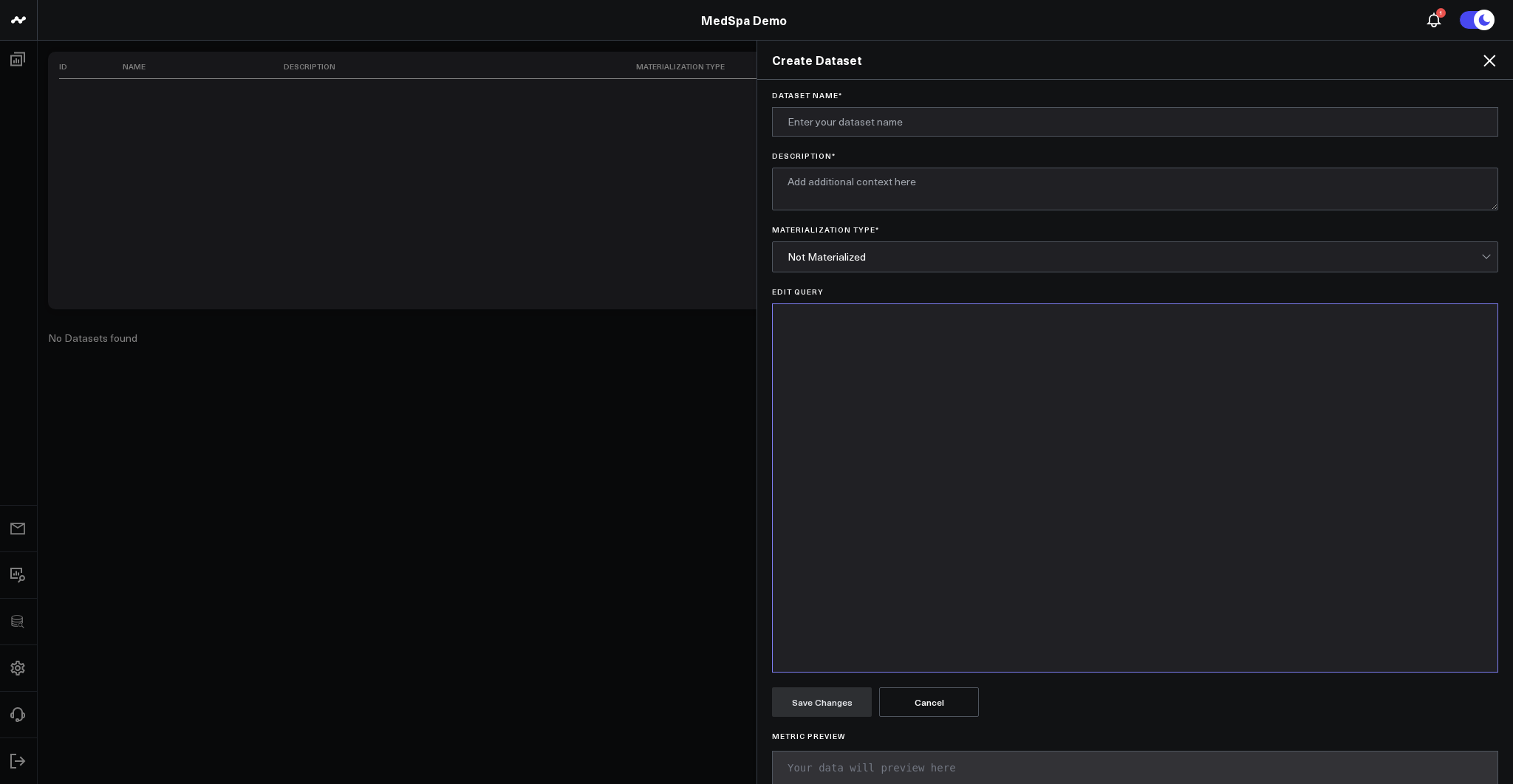
drag, startPoint x: 1491, startPoint y: 58, endPoint x: 1476, endPoint y: 56, distance: 15.1
click at [1491, 58] on icon at bounding box center [1489, 60] width 12 height 12
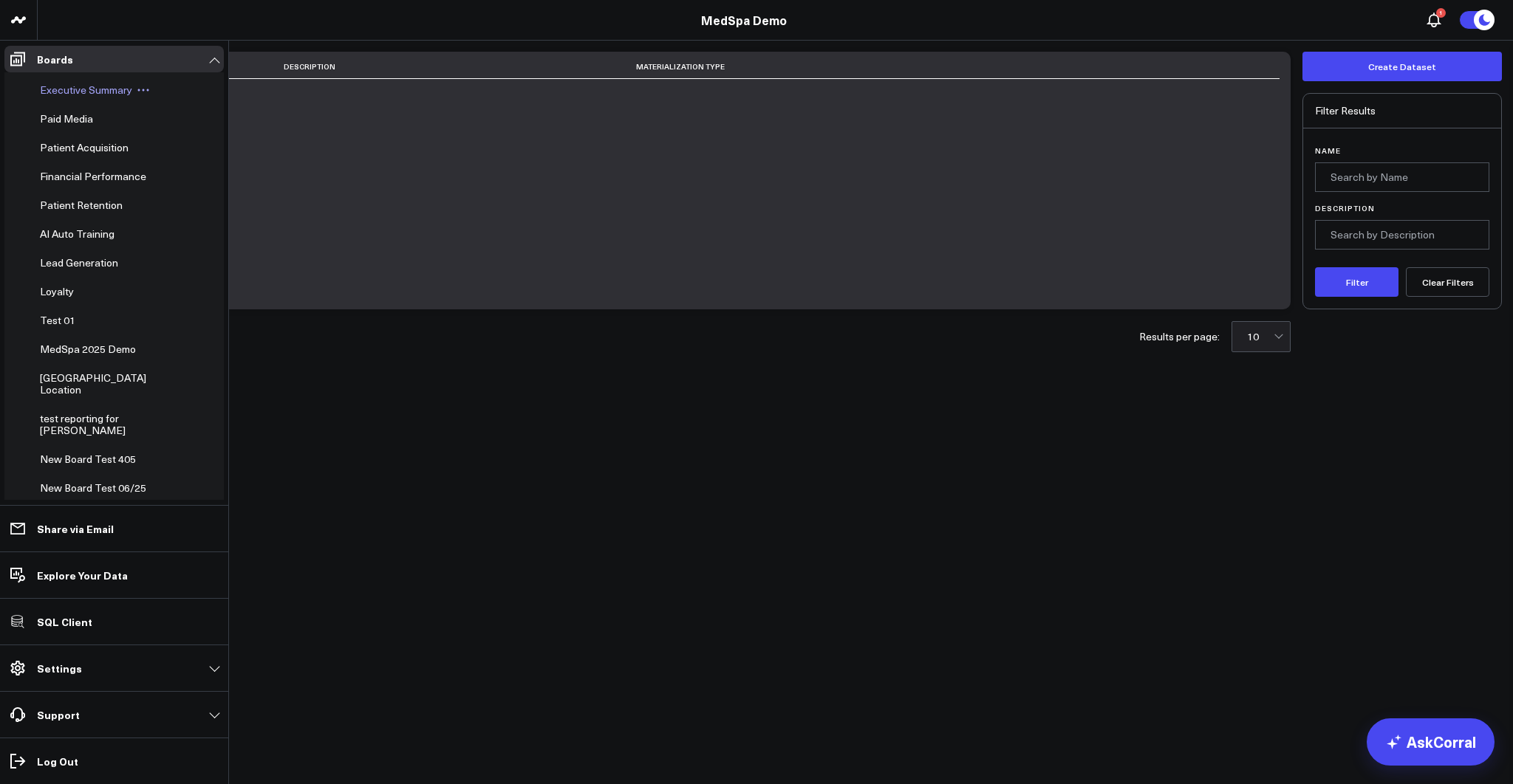
click at [52, 98] on div "Executive Summary" at bounding box center [107, 90] width 146 height 27
click at [56, 92] on span "Executive Summary" at bounding box center [86, 90] width 93 height 14
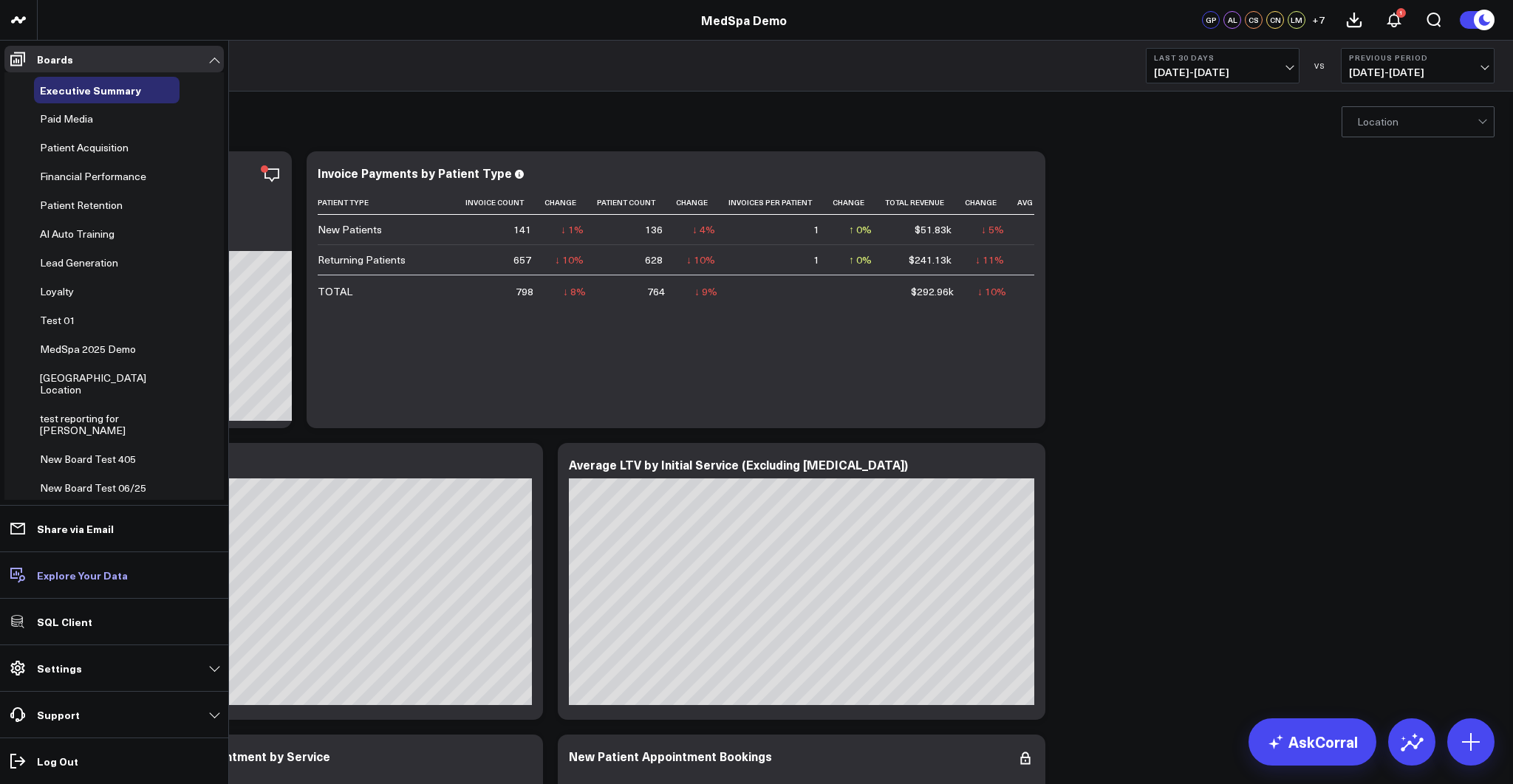
click at [74, 578] on p "Explore Your Data" at bounding box center [82, 575] width 91 height 12
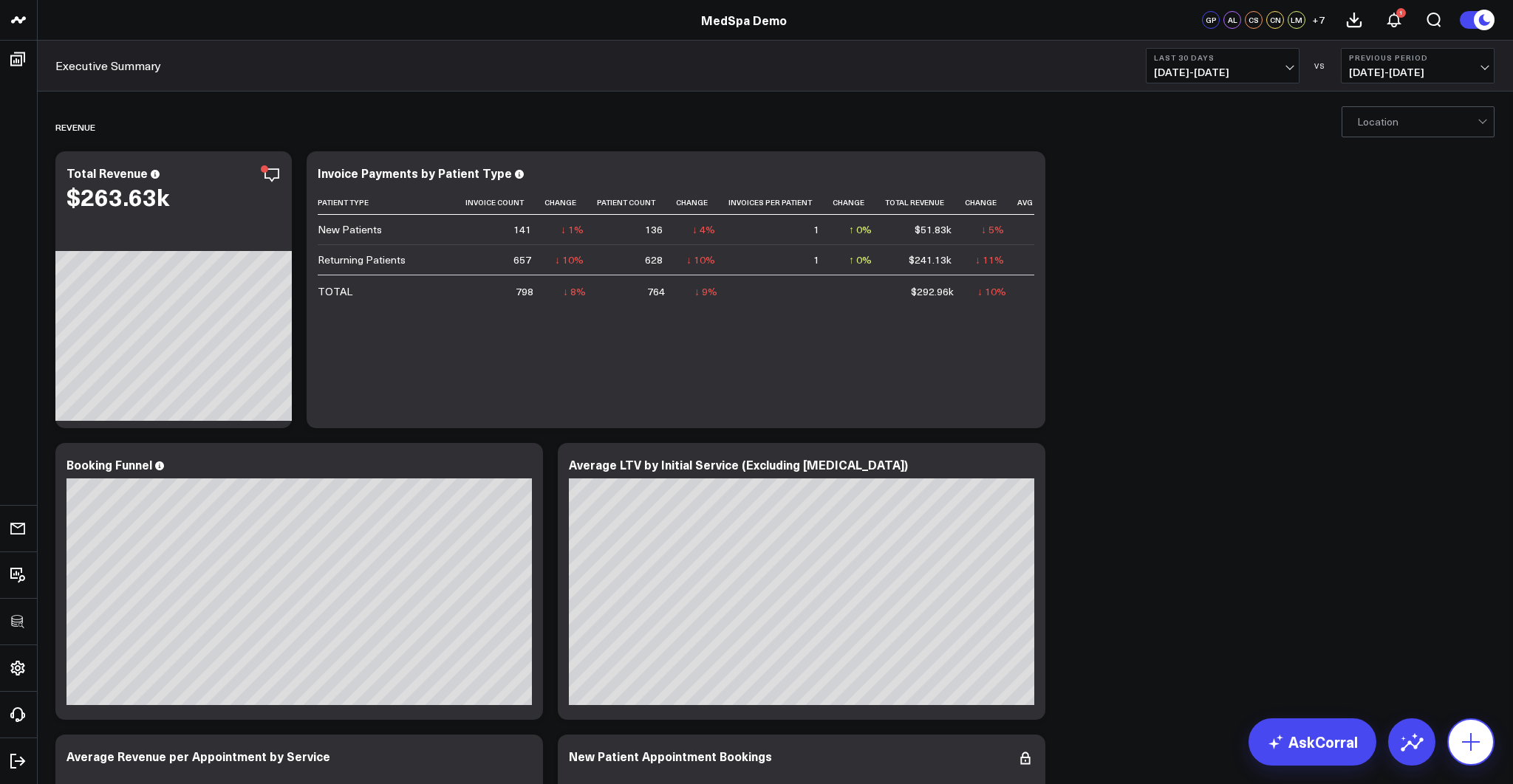
click at [1469, 745] on icon at bounding box center [1470, 742] width 24 height 24
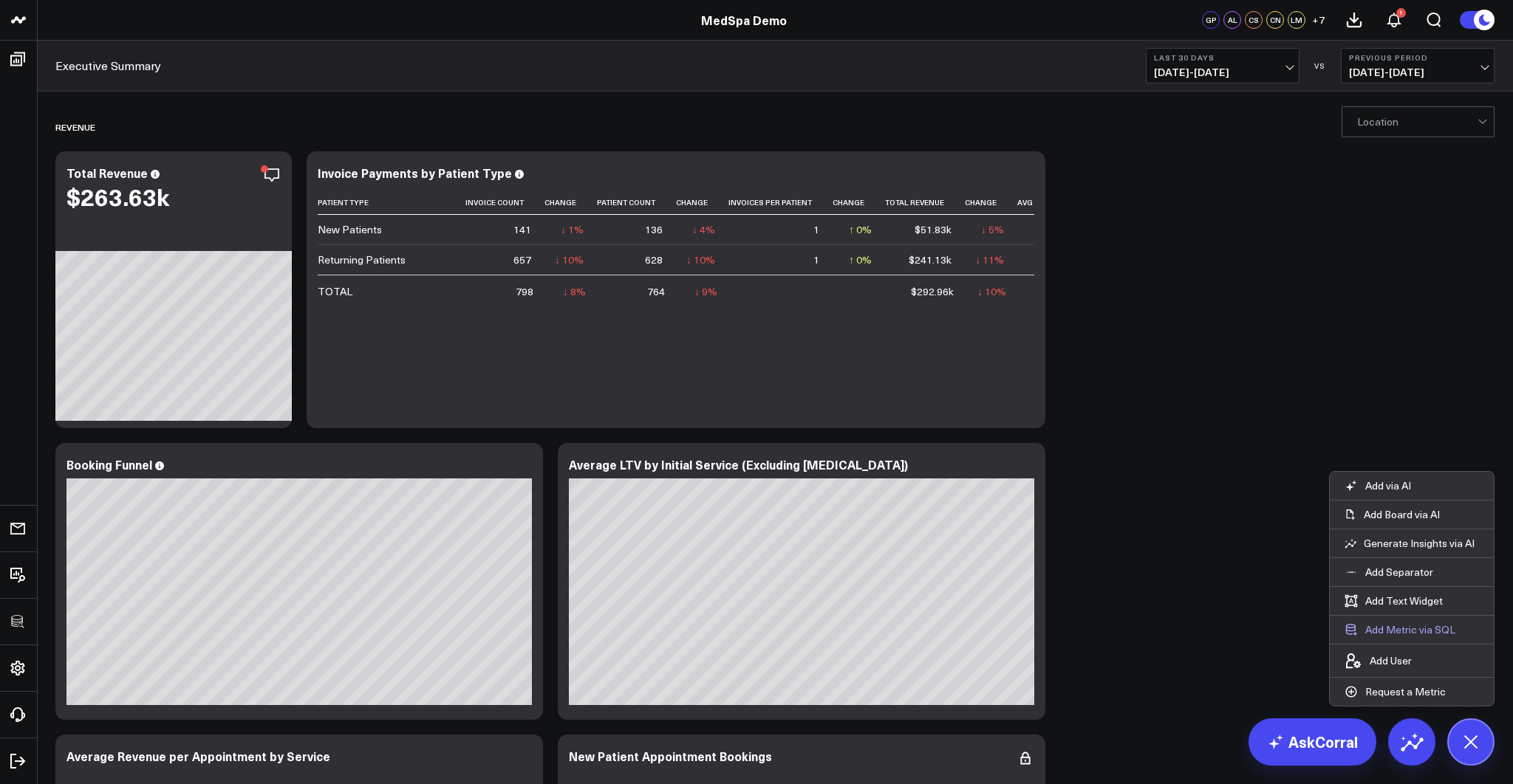
click at [1403, 636] on button "Add Metric via SQL" at bounding box center [1400, 630] width 140 height 28
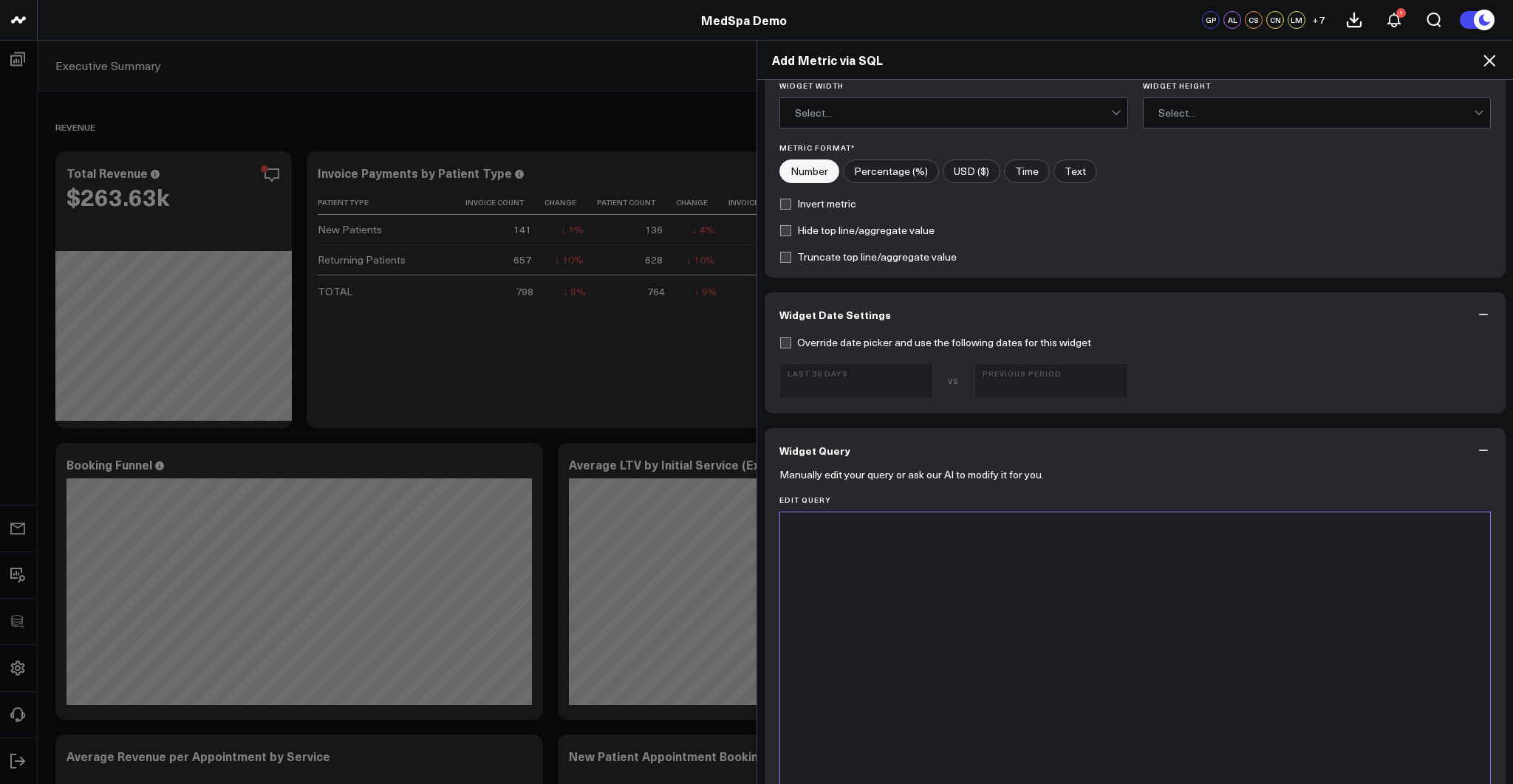
scroll to position [606, 0]
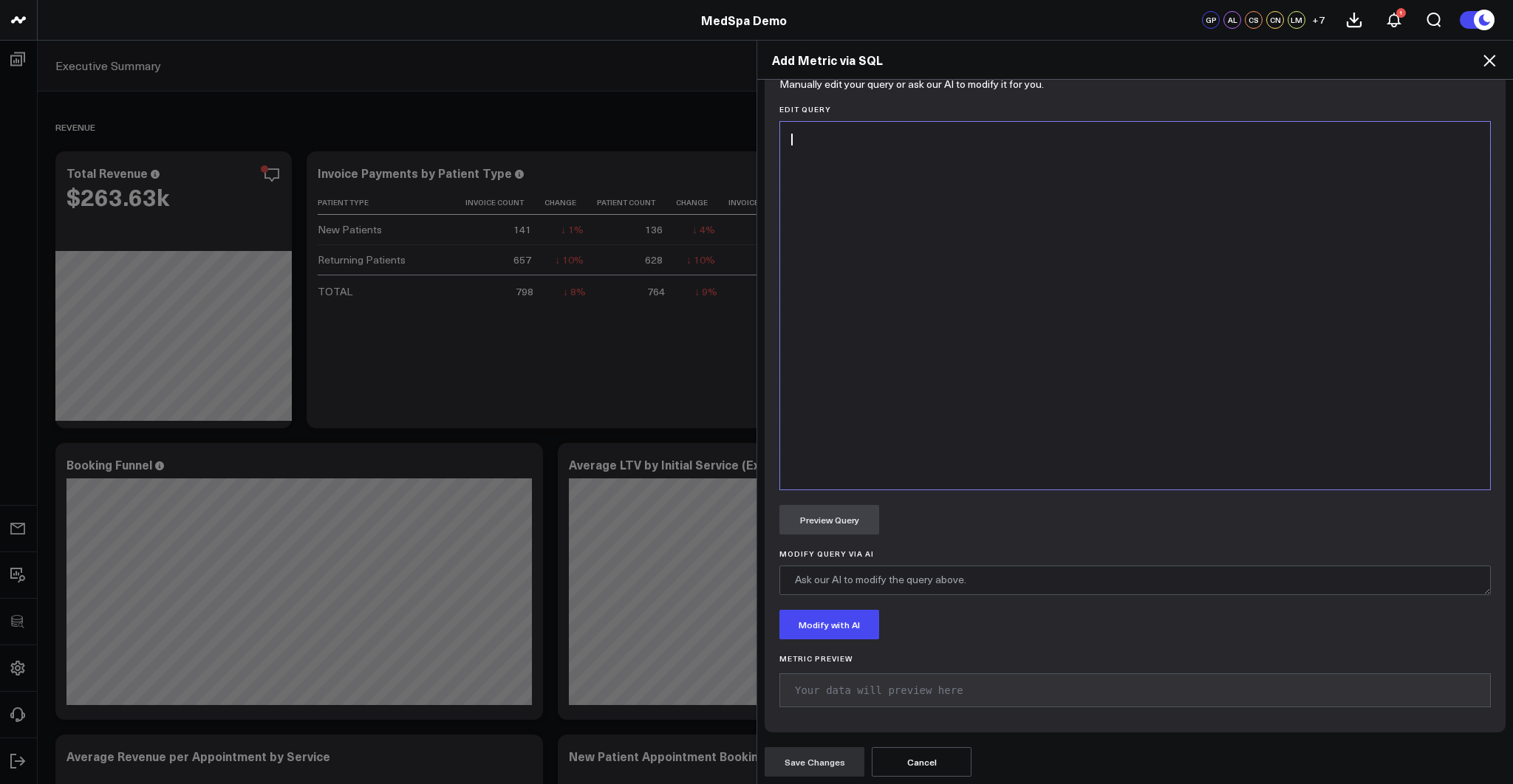
click at [974, 439] on div at bounding box center [1135, 305] width 695 height 353
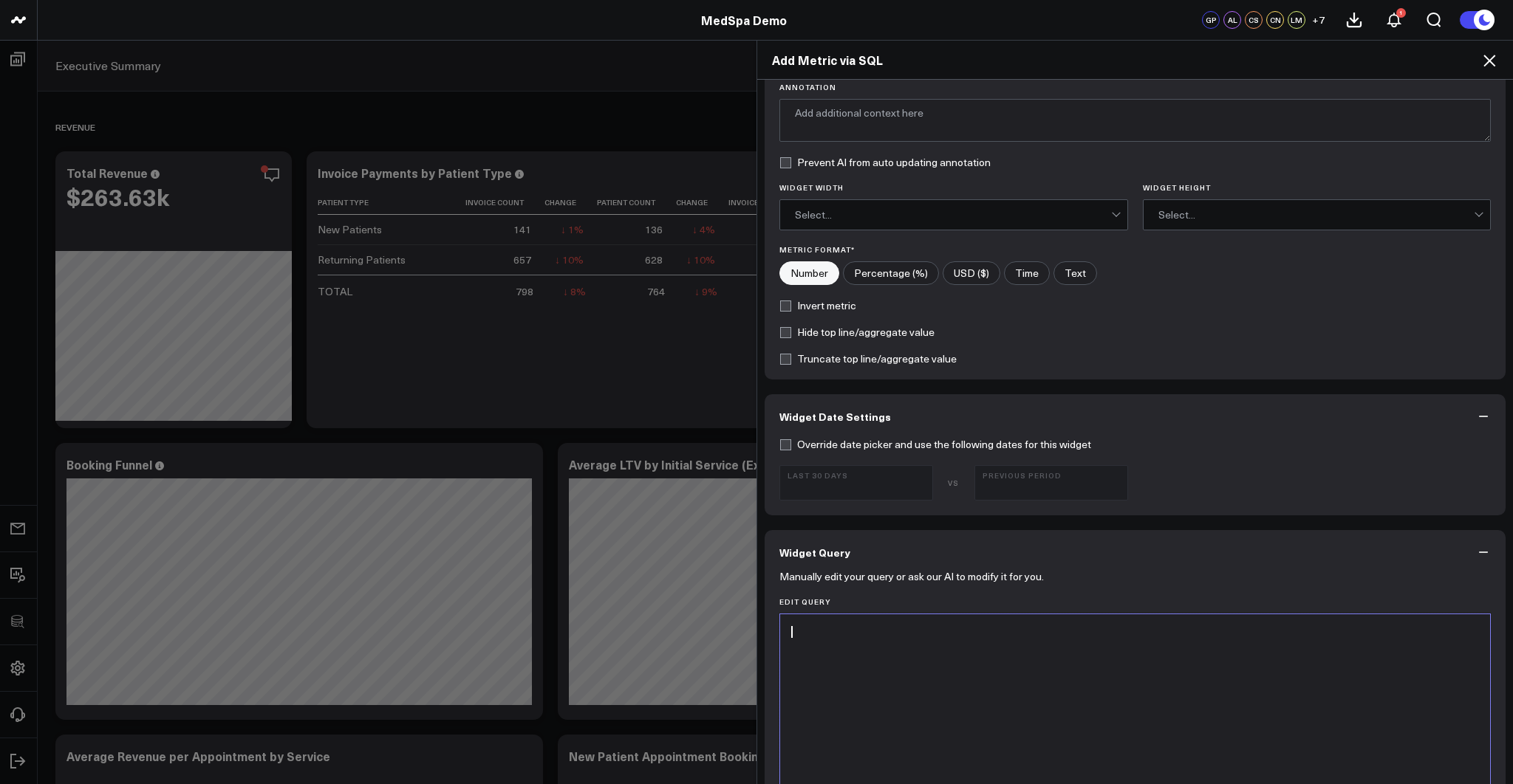
scroll to position [0, 0]
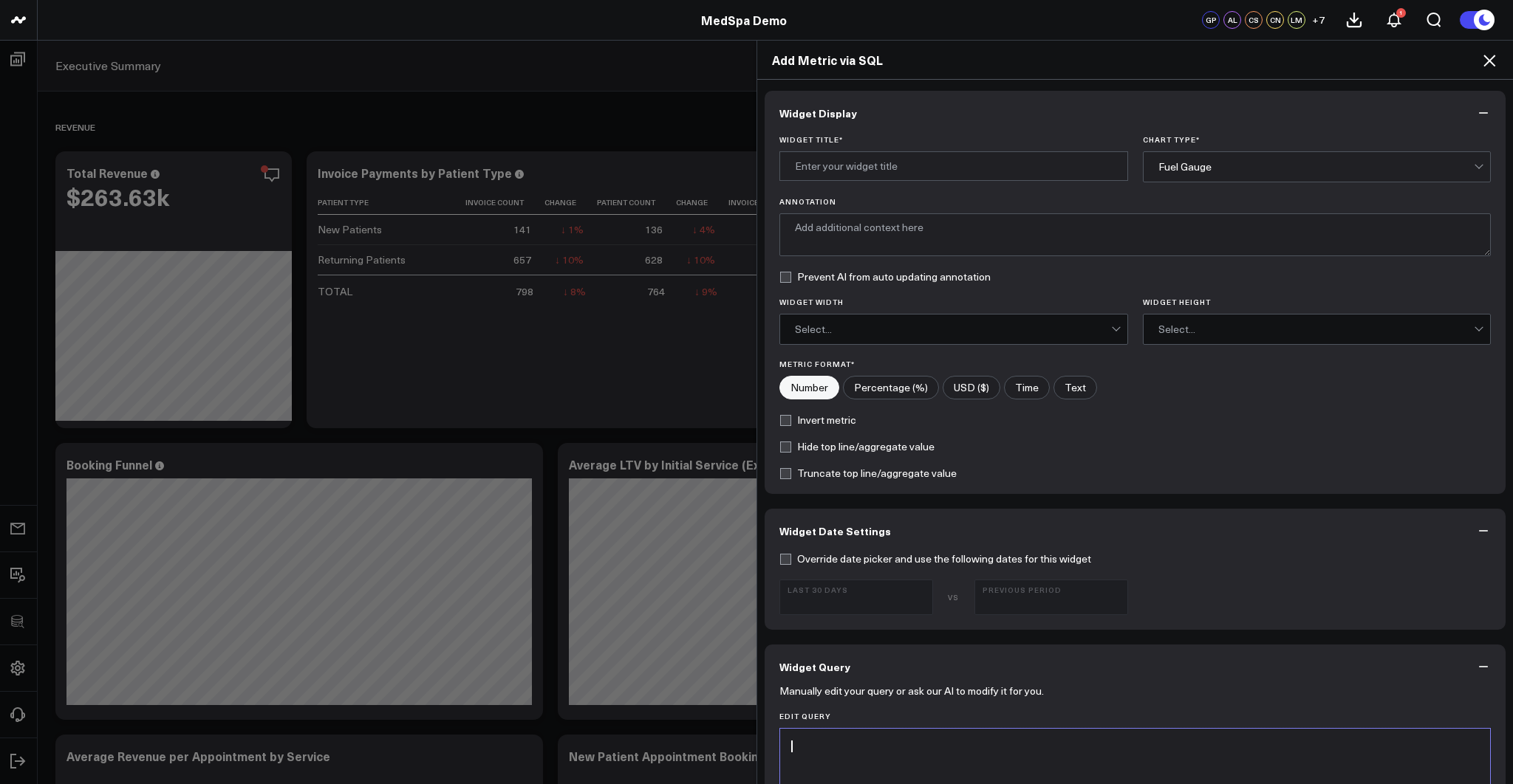
click at [1493, 54] on icon at bounding box center [1489, 60] width 18 height 18
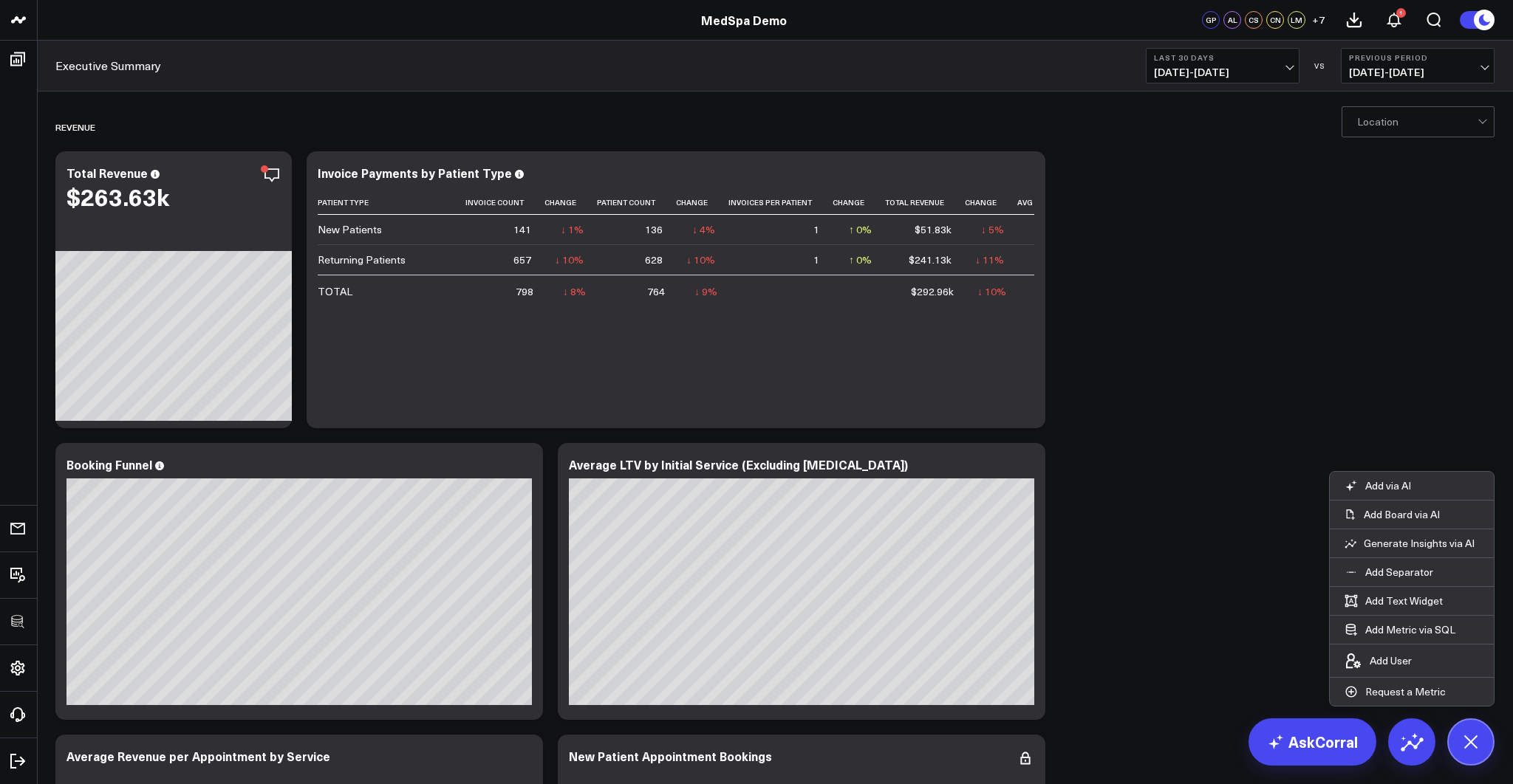
click at [1485, 742] on icon at bounding box center [1470, 741] width 34 height 34
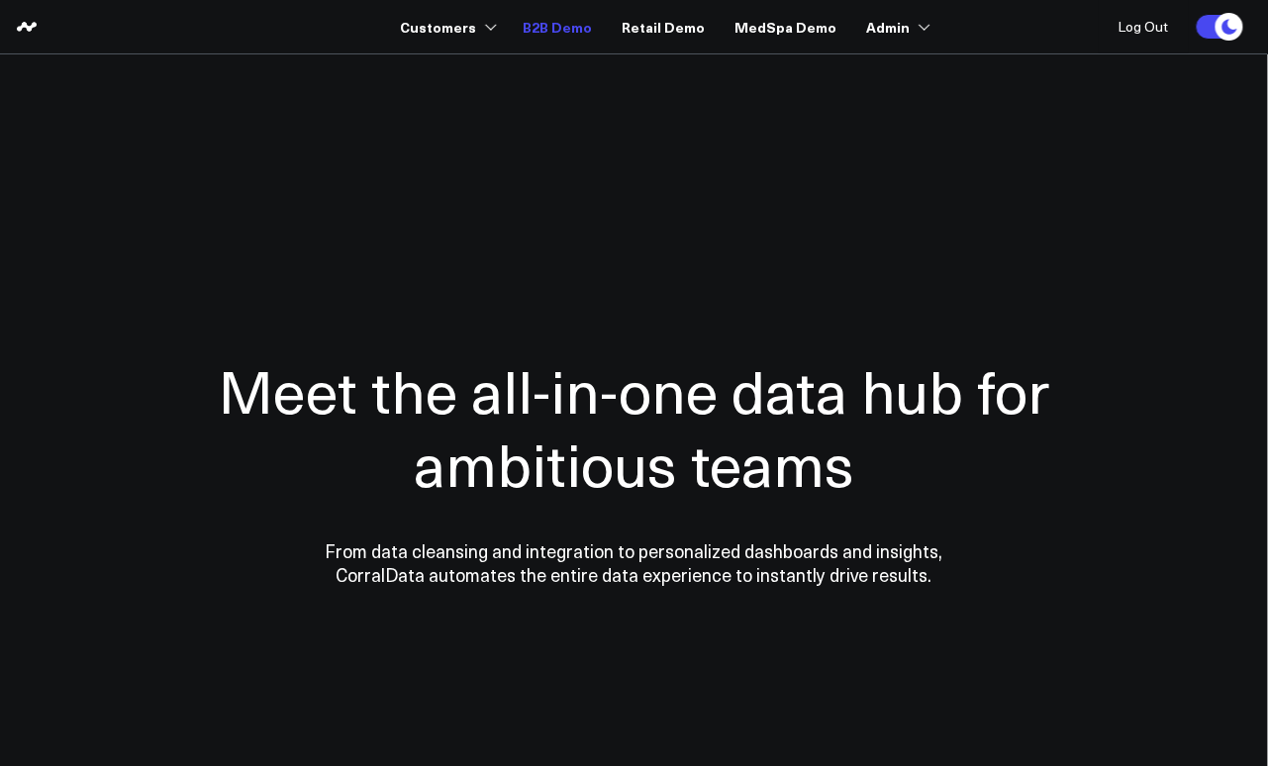
click at [576, 24] on link "B2B Demo" at bounding box center [556, 27] width 69 height 36
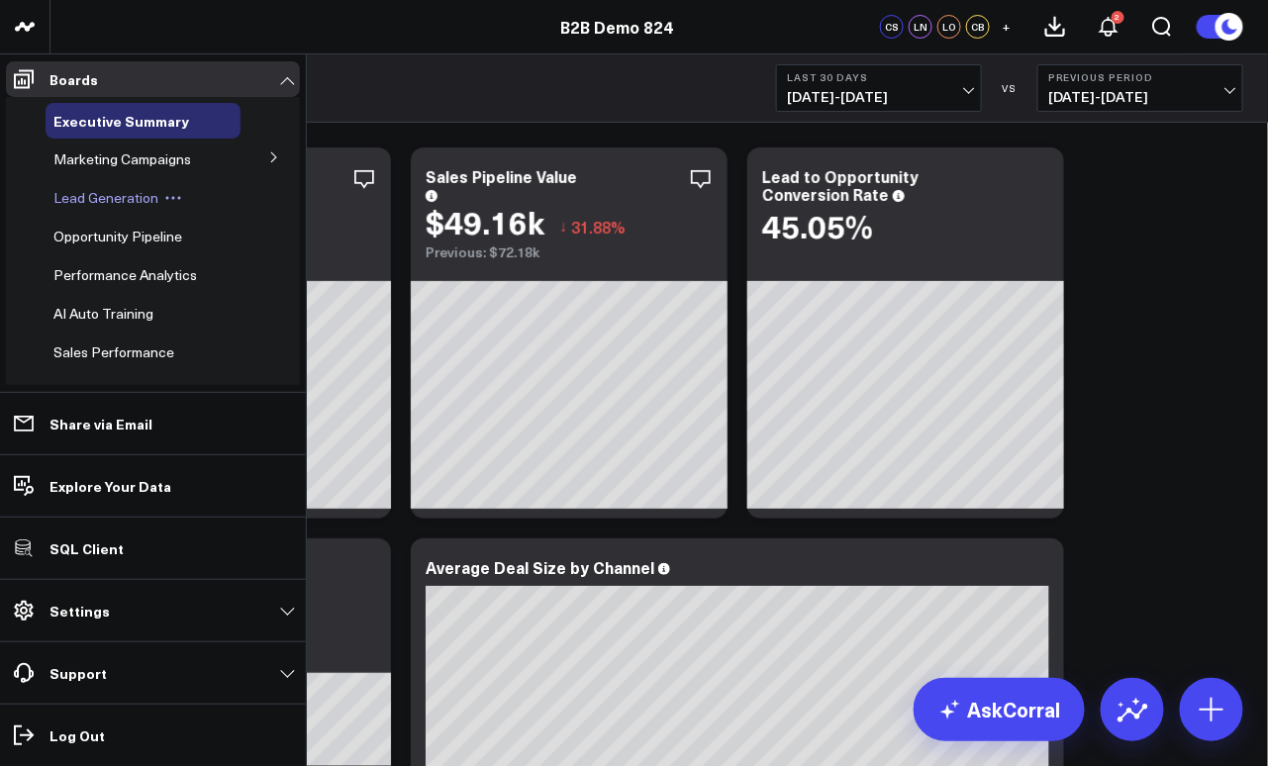
click at [86, 197] on span "Lead Generation" at bounding box center [105, 197] width 105 height 19
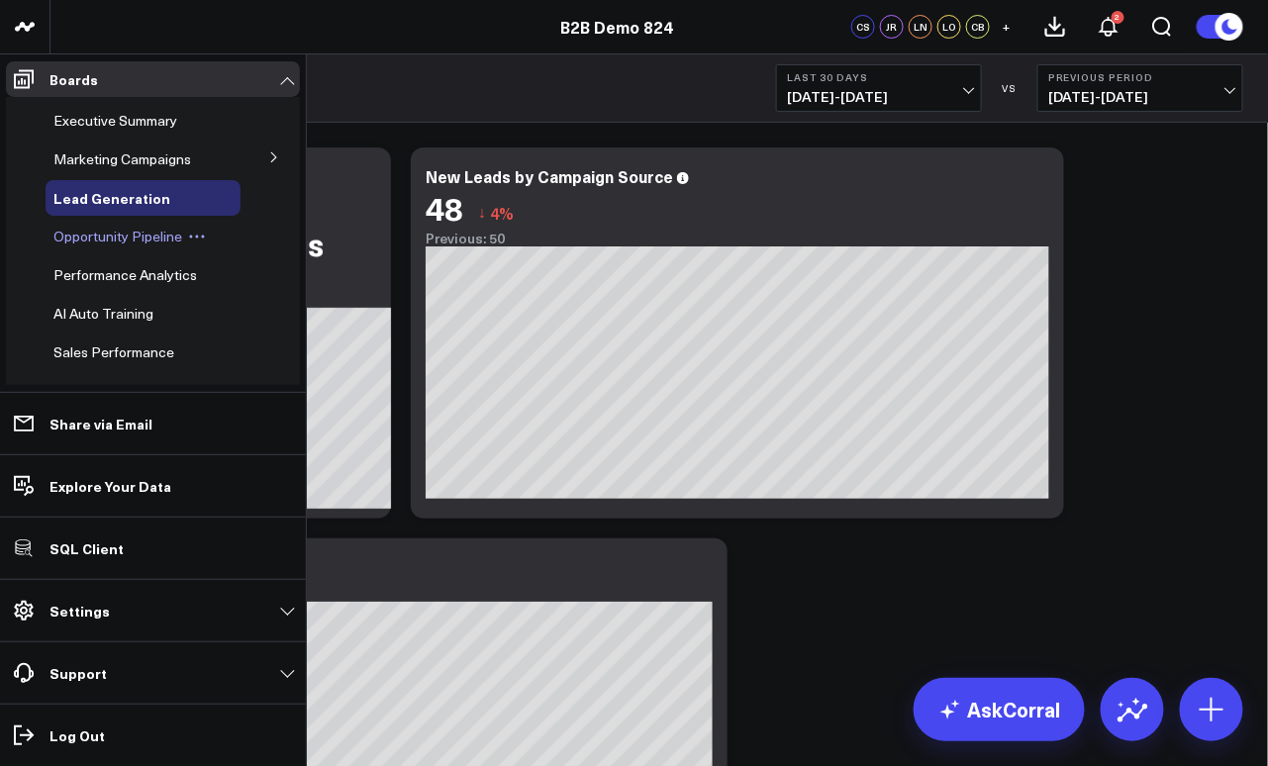
click at [94, 239] on span "Opportunity Pipeline" at bounding box center [117, 236] width 129 height 19
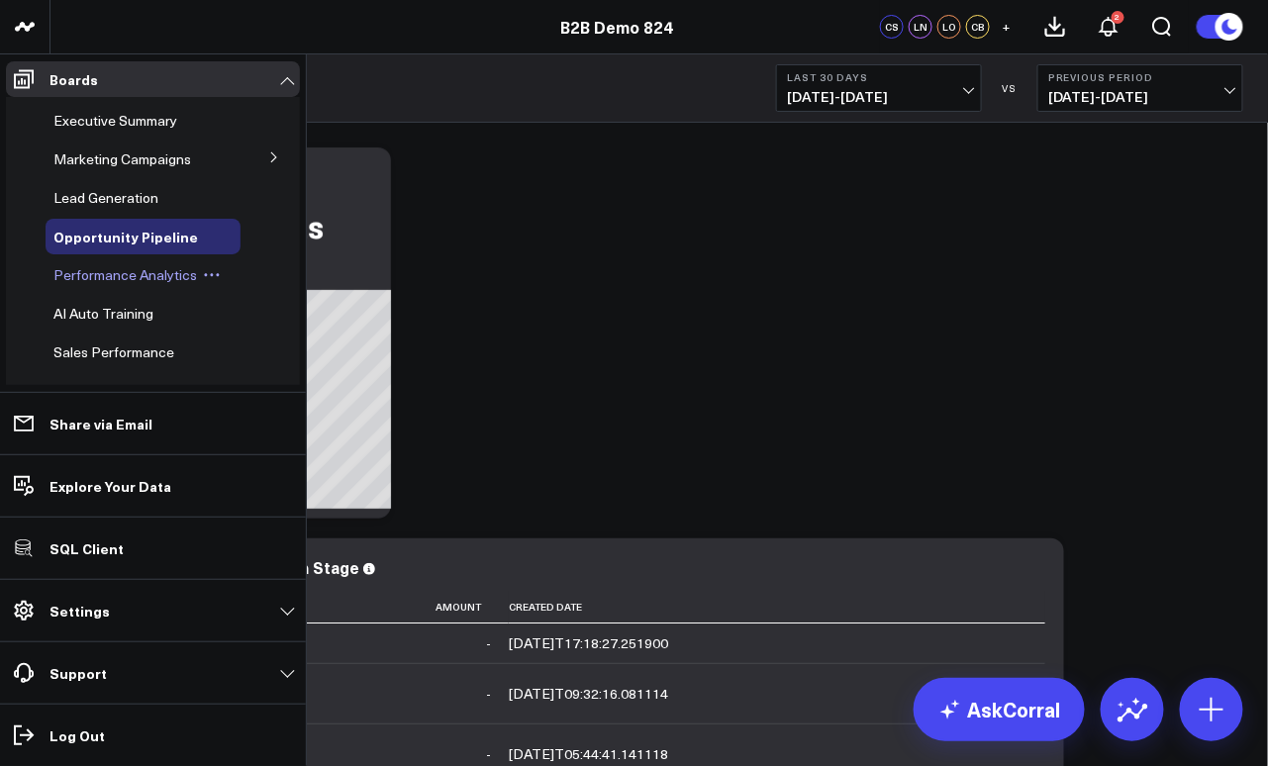
click at [107, 281] on span "Performance Analytics" at bounding box center [124, 274] width 143 height 19
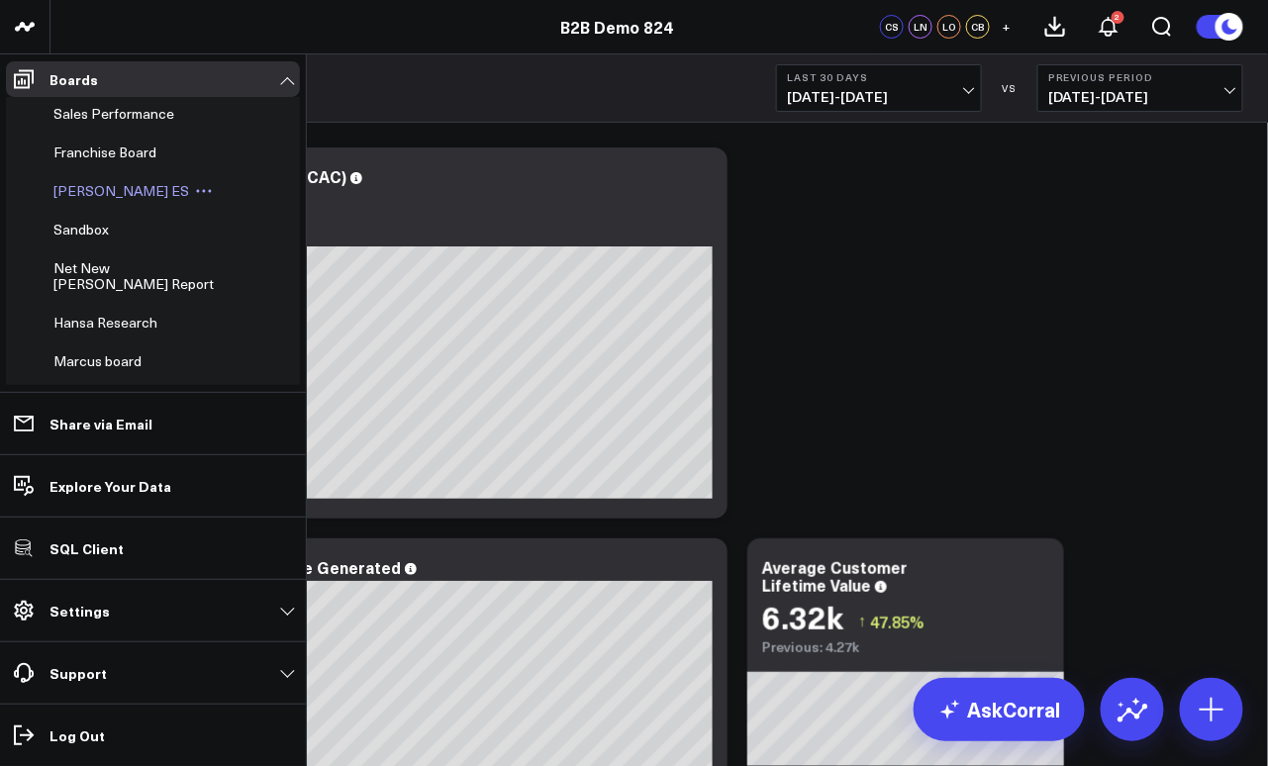
scroll to position [267, 0]
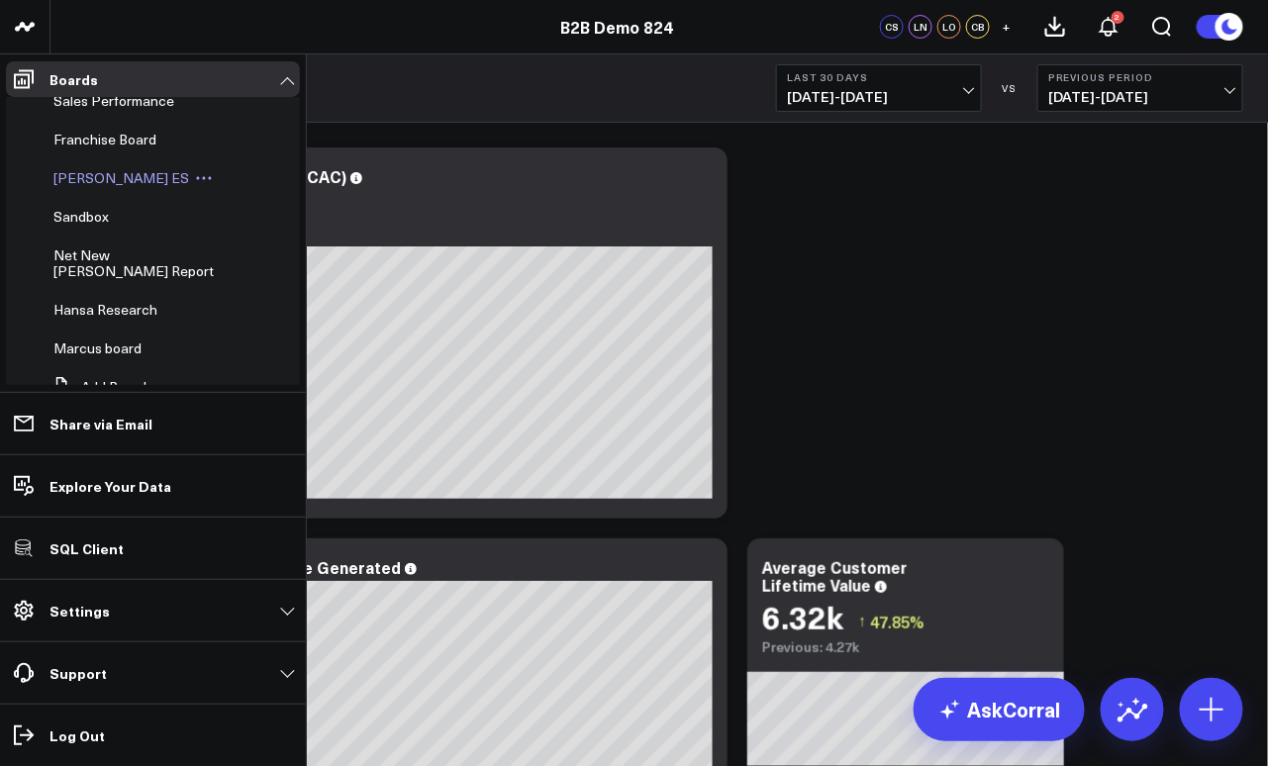
click at [72, 180] on span "[PERSON_NAME] ES" at bounding box center [121, 177] width 136 height 19
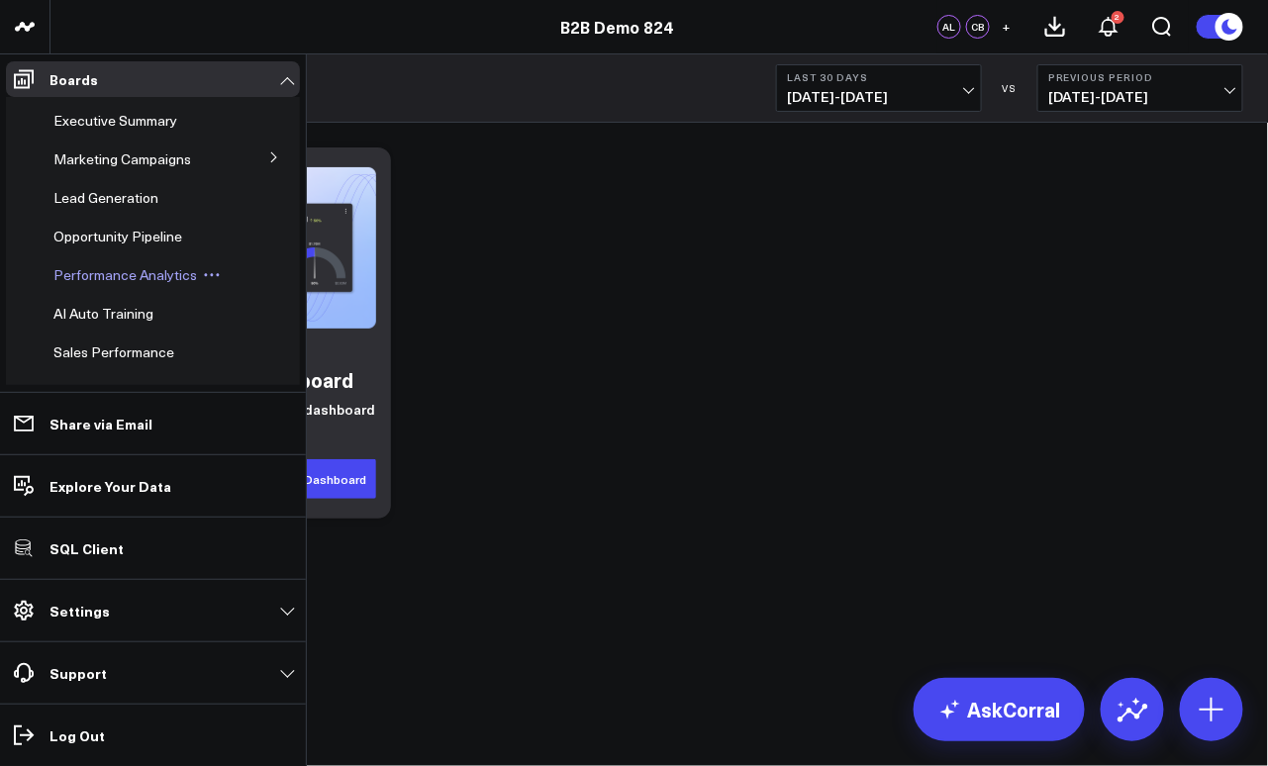
click at [82, 274] on span "Performance Analytics" at bounding box center [124, 274] width 143 height 19
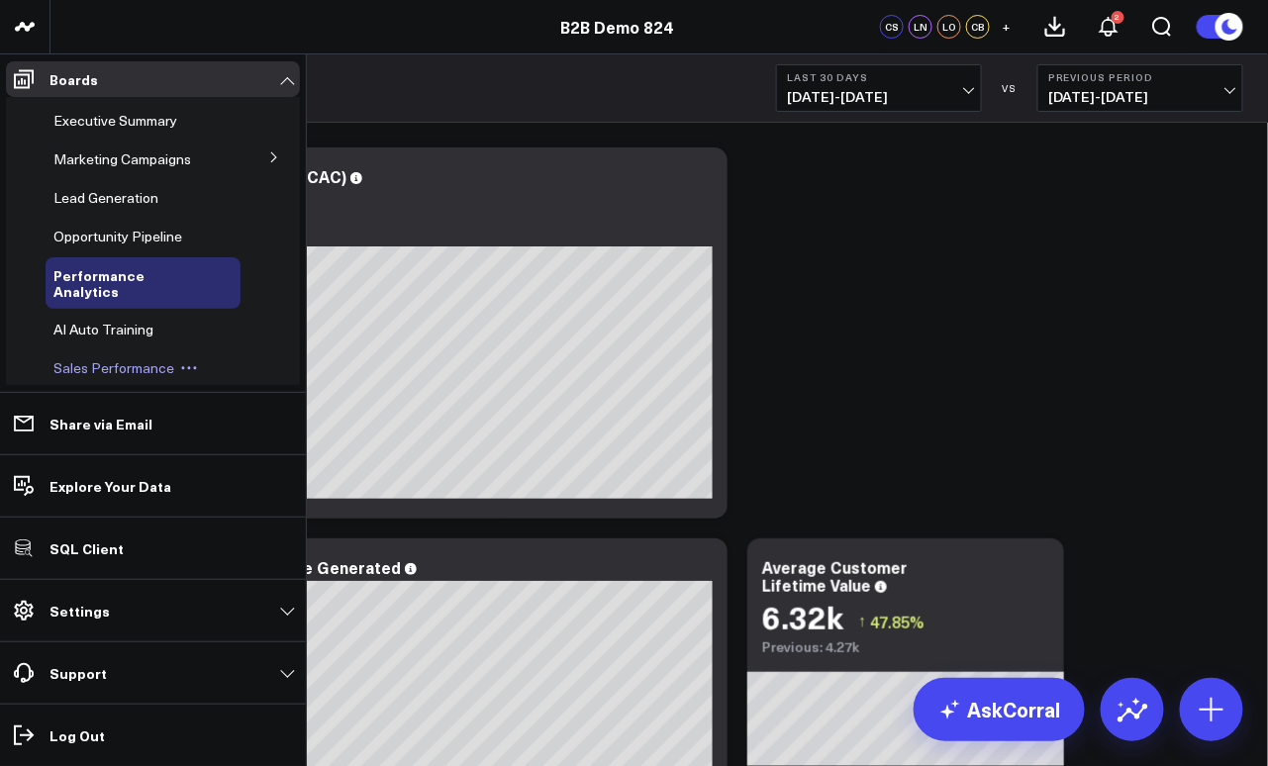
click at [107, 369] on span "Sales Performance" at bounding box center [113, 367] width 121 height 19
